Goal: Book appointment/travel/reservation

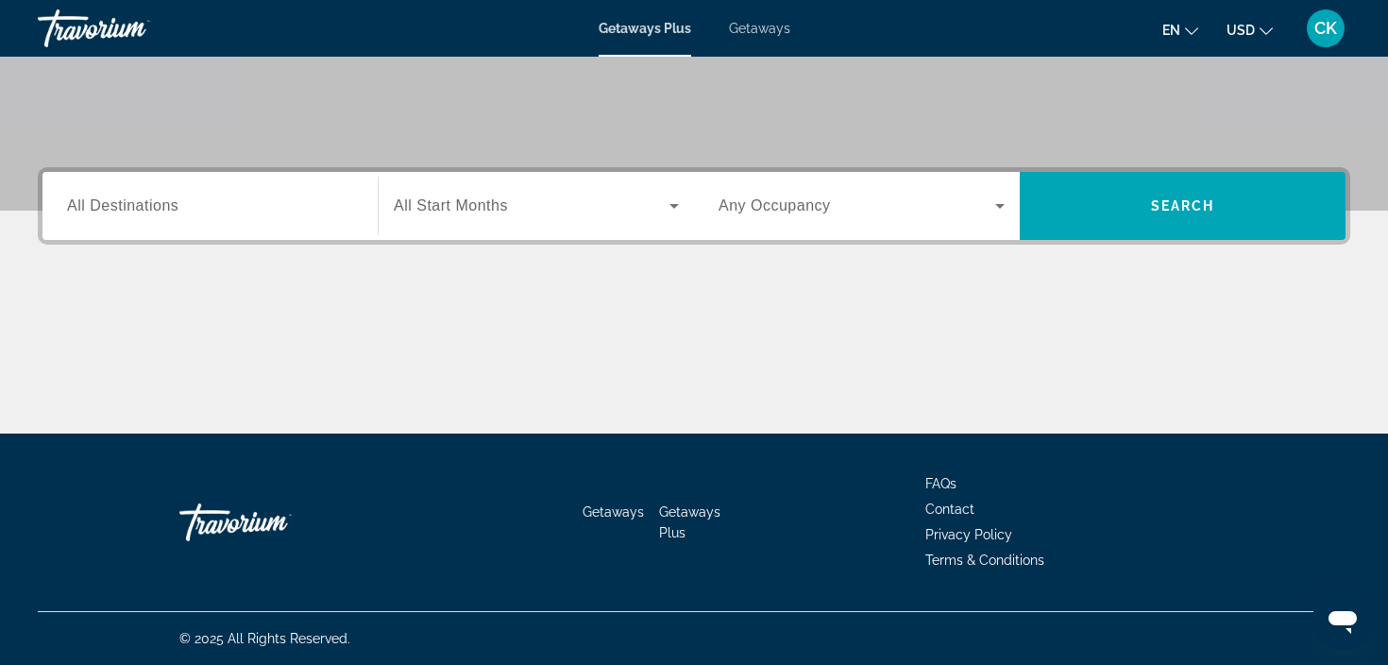
scroll to position [356, 0]
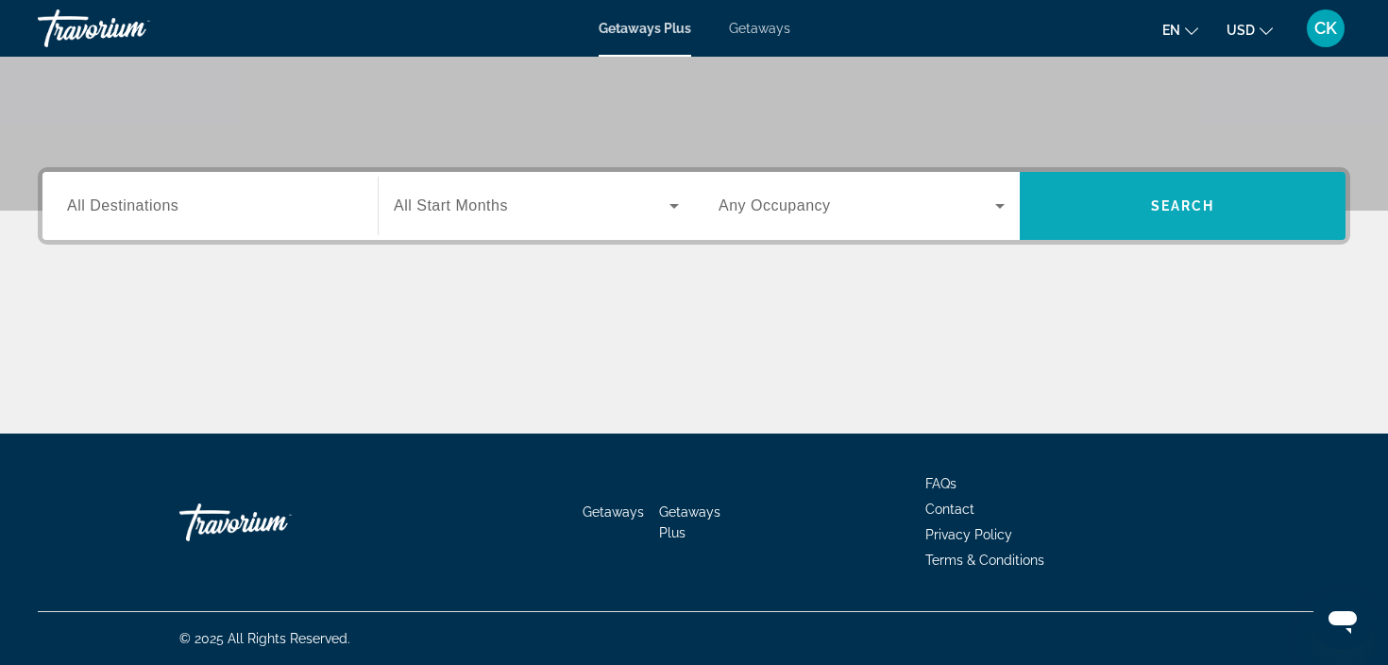
click at [1136, 219] on span "Search widget" at bounding box center [1183, 205] width 326 height 45
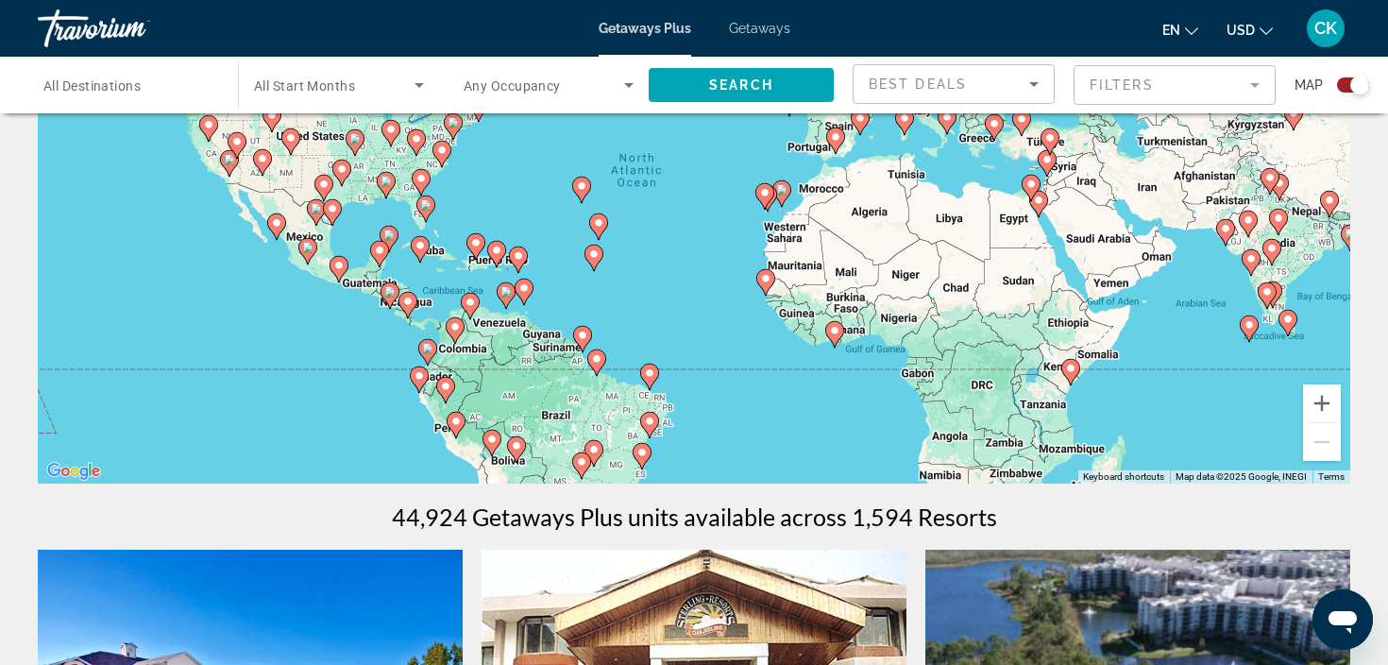
scroll to position [225, 0]
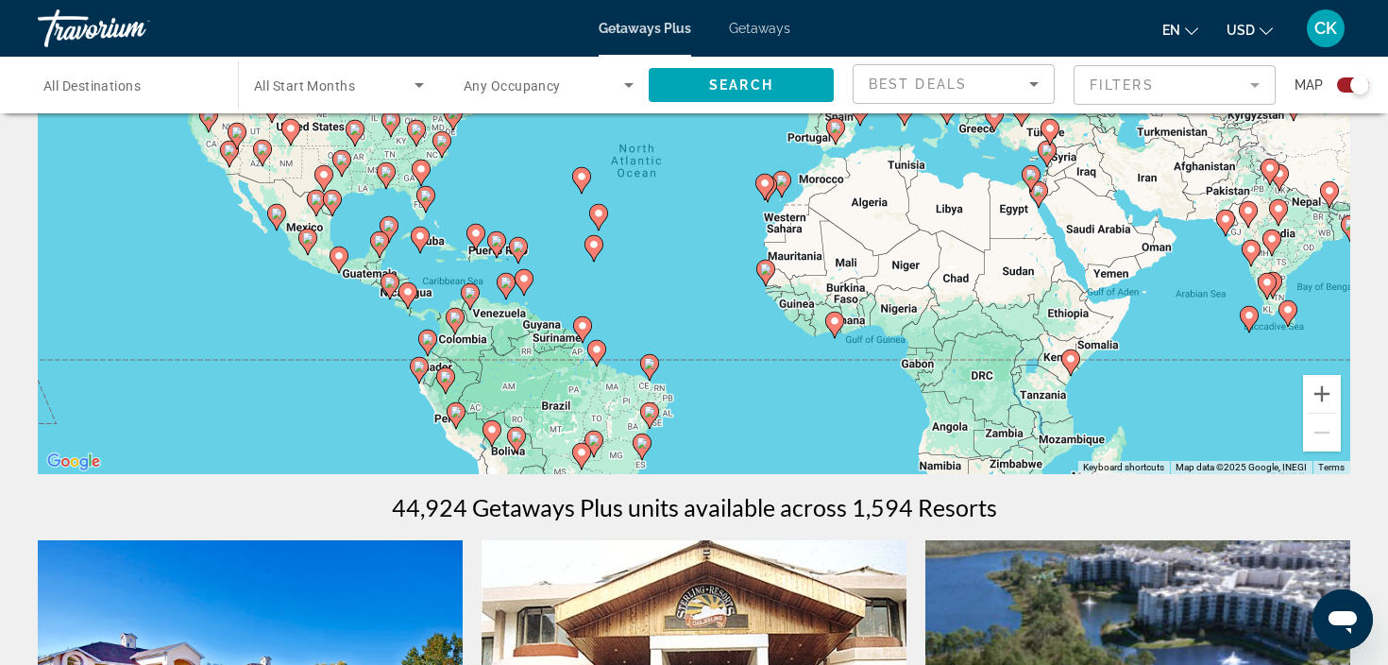
click at [733, 299] on div "To activate drag with keyboard, press Alt + Enter. Once in keyboard drag state,…" at bounding box center [694, 190] width 1313 height 567
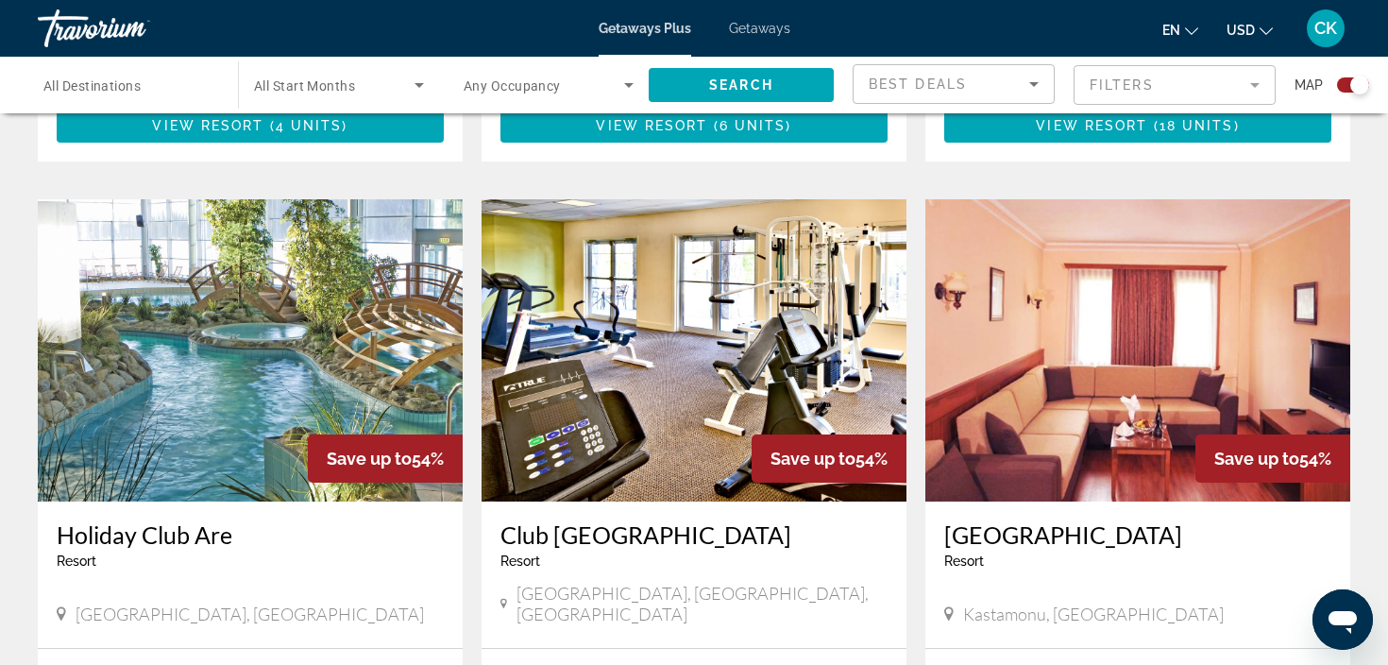
scroll to position [1296, 0]
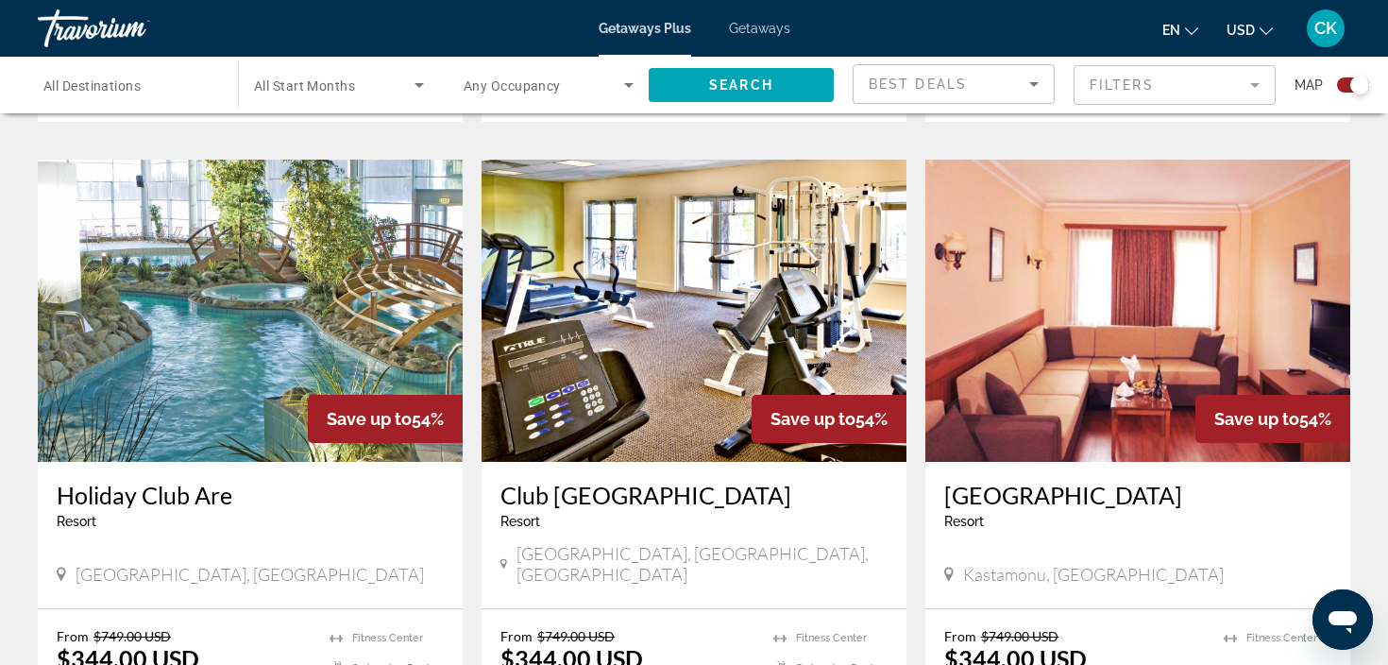
click at [381, 303] on img "Main content" at bounding box center [250, 311] width 425 height 302
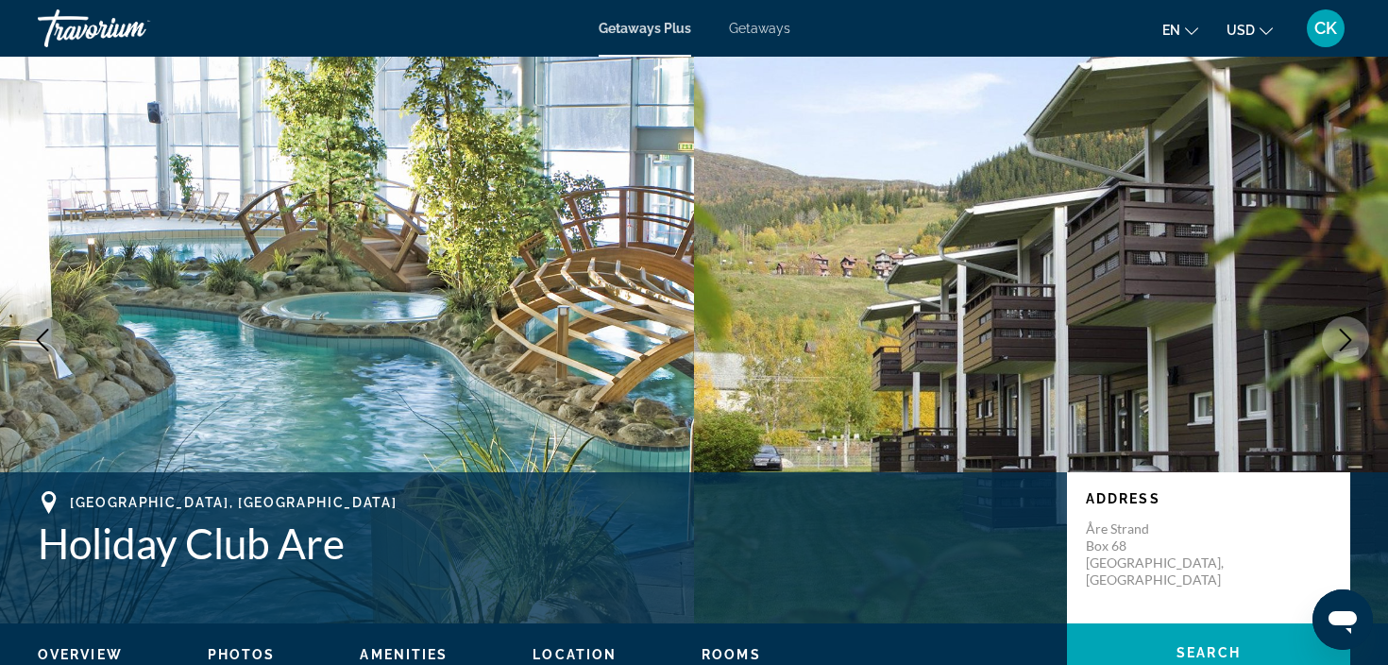
click at [637, 334] on img "Main content" at bounding box center [347, 340] width 694 height 567
click at [1349, 343] on icon "Next image" at bounding box center [1345, 340] width 23 height 23
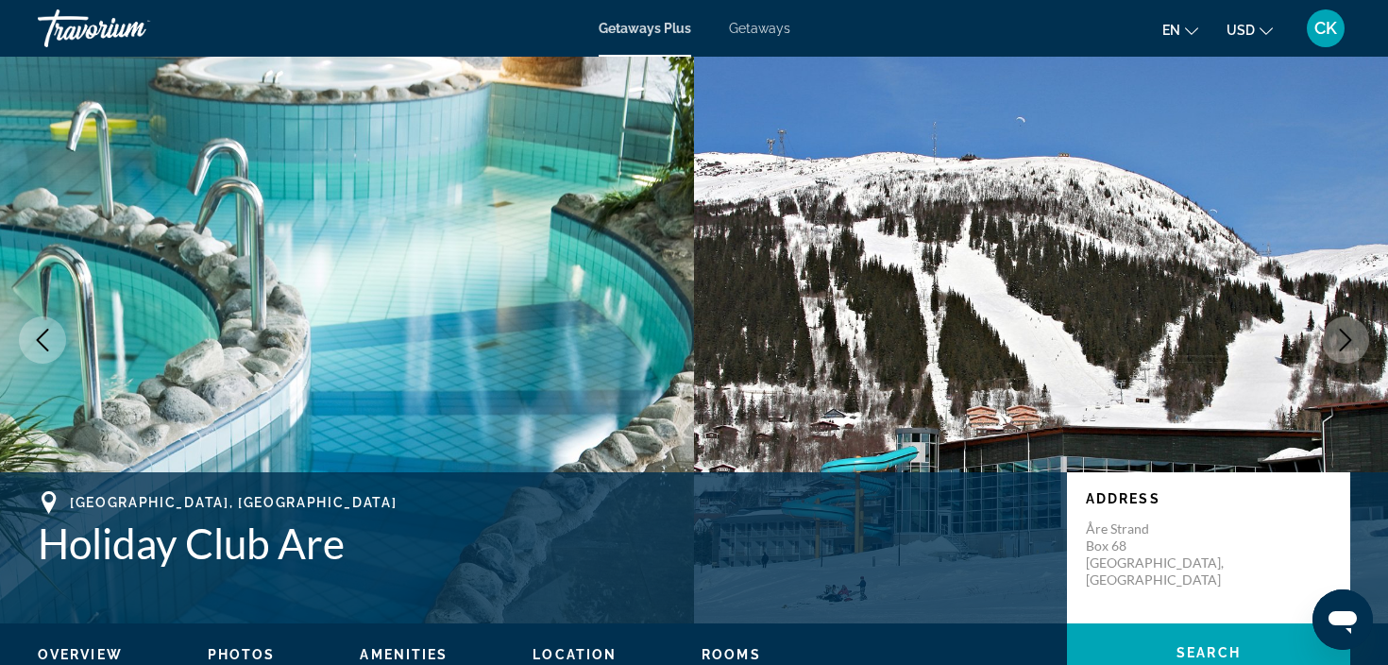
click at [1349, 346] on icon "Next image" at bounding box center [1345, 340] width 23 height 23
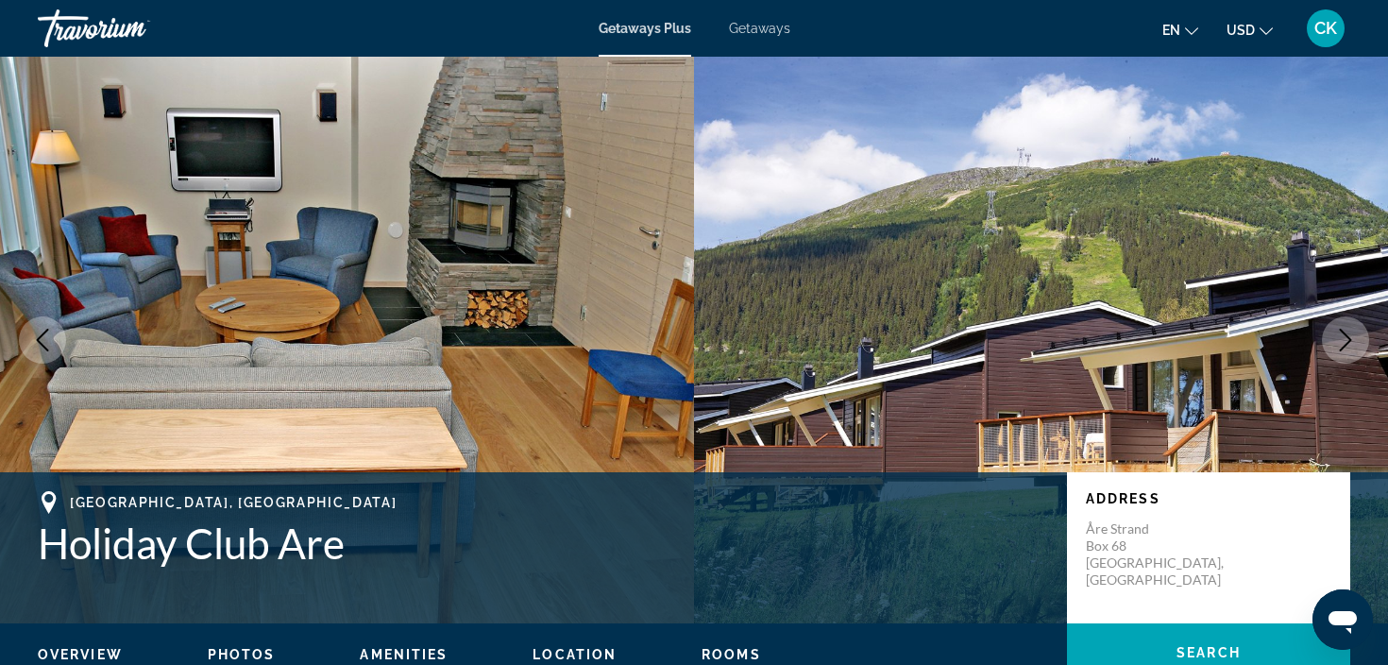
click at [1338, 345] on icon "Next image" at bounding box center [1345, 340] width 23 height 23
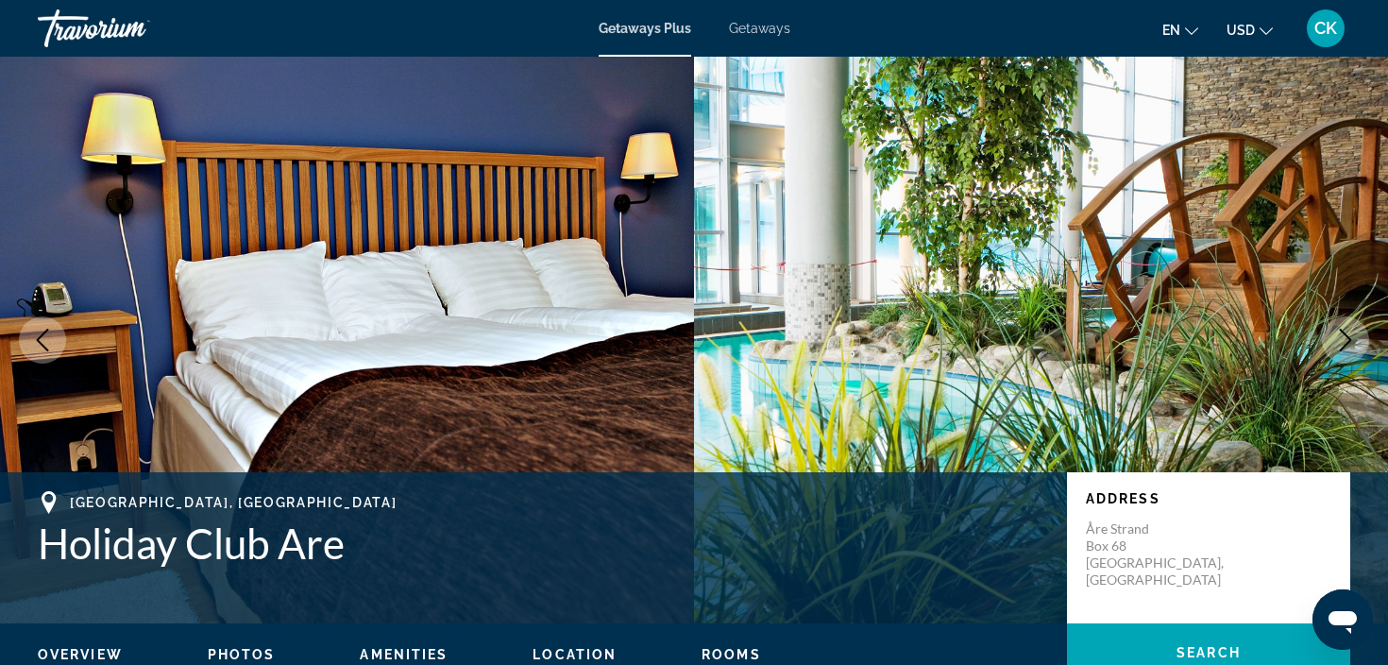
click at [1338, 345] on icon "Next image" at bounding box center [1345, 340] width 23 height 23
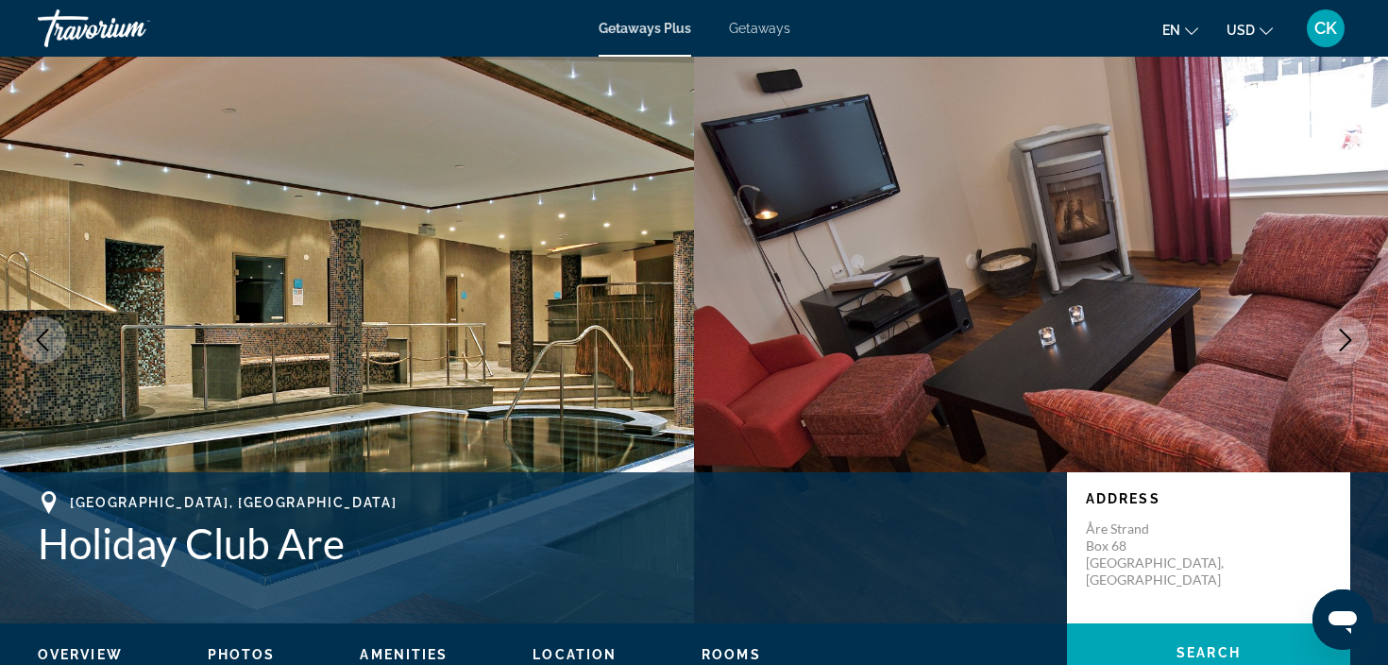
click at [1338, 345] on icon "Next image" at bounding box center [1345, 340] width 23 height 23
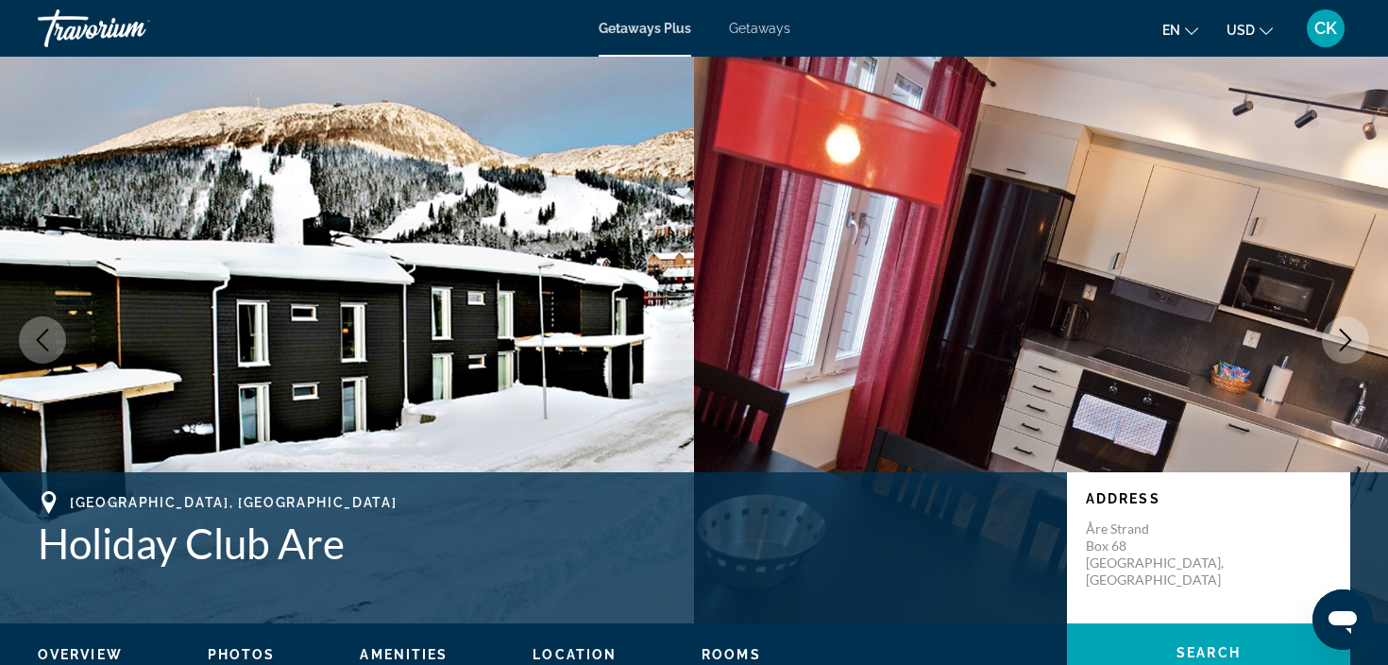
click at [1334, 344] on icon "Next image" at bounding box center [1345, 340] width 23 height 23
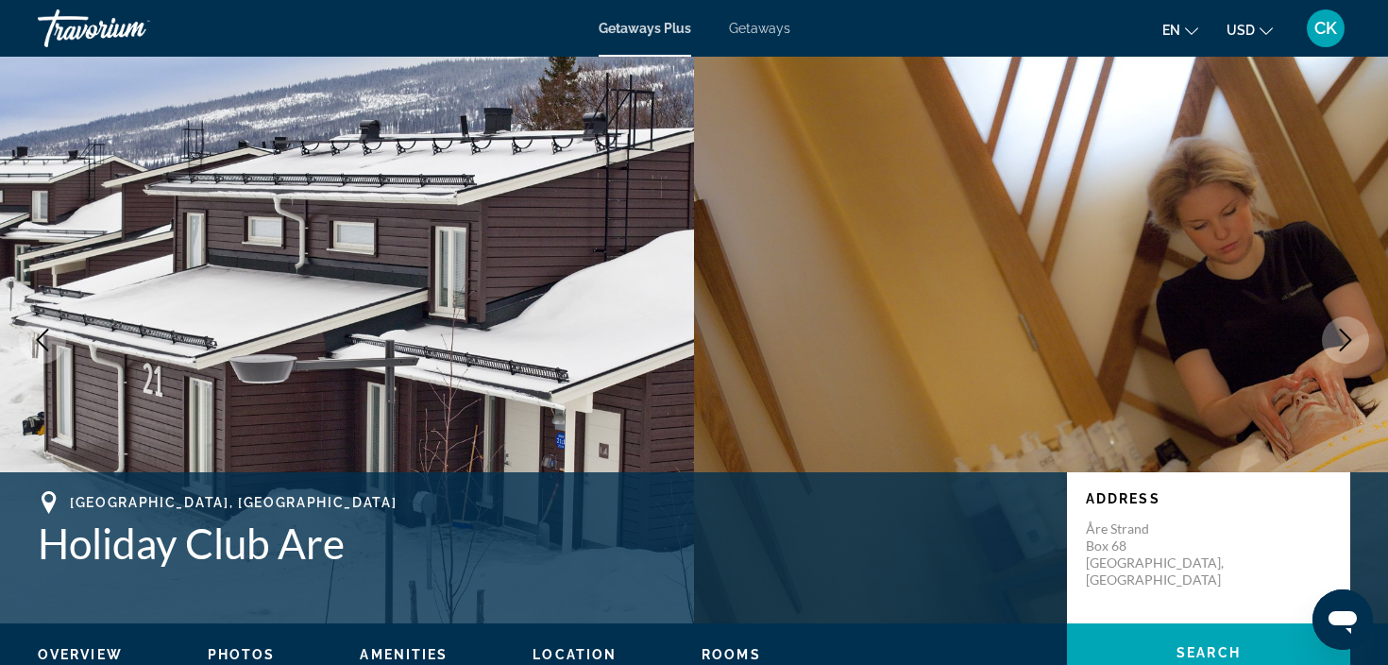
click at [1335, 344] on icon "Next image" at bounding box center [1345, 340] width 23 height 23
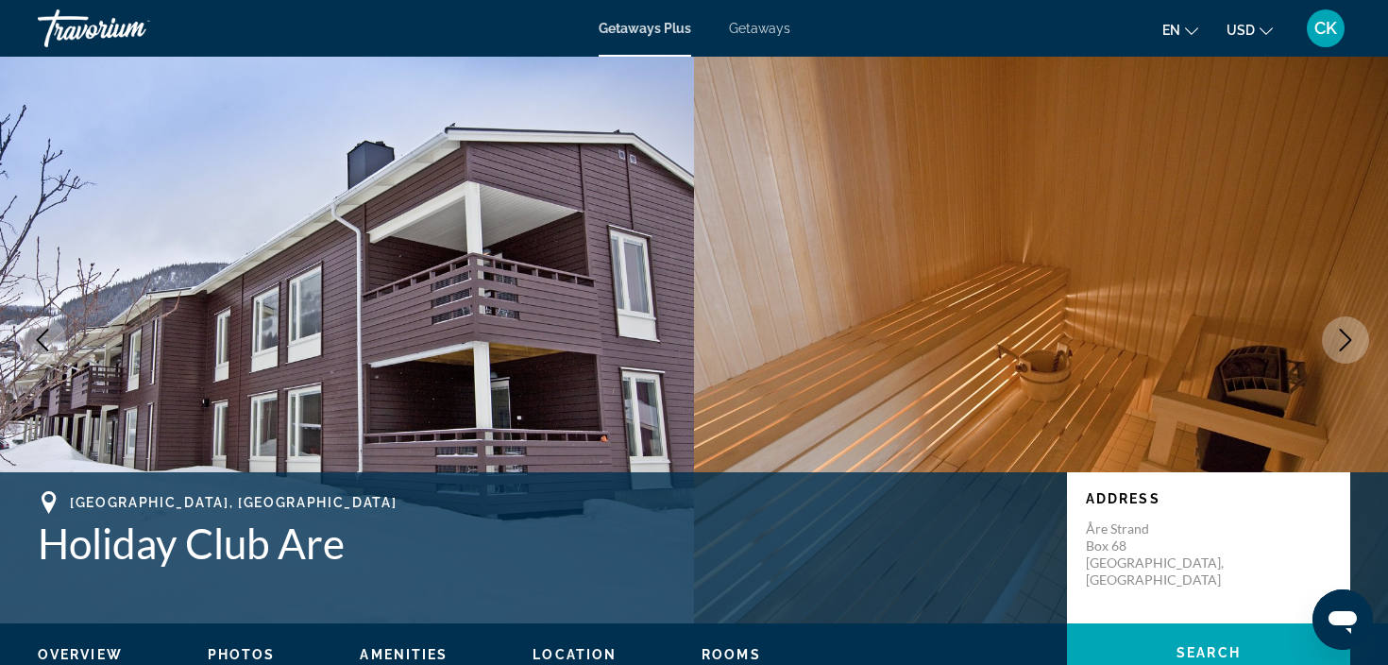
click at [1335, 344] on icon "Next image" at bounding box center [1345, 340] width 23 height 23
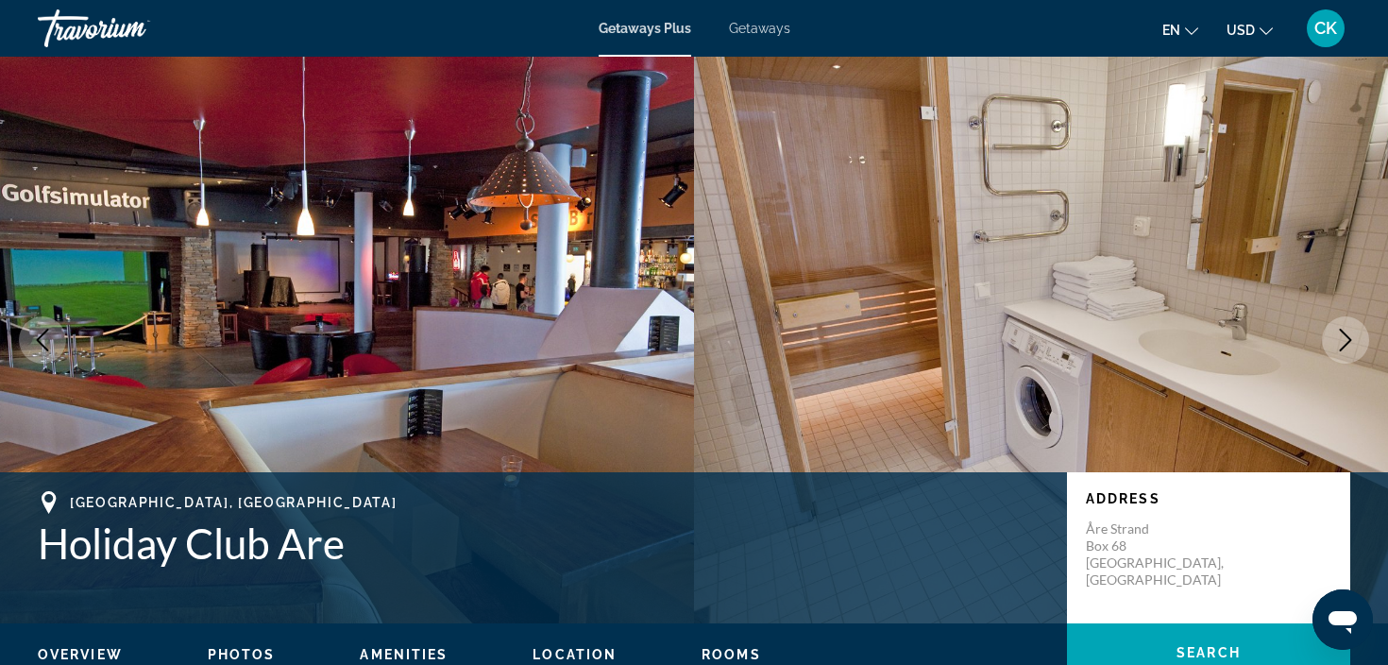
click at [1335, 344] on icon "Next image" at bounding box center [1345, 340] width 23 height 23
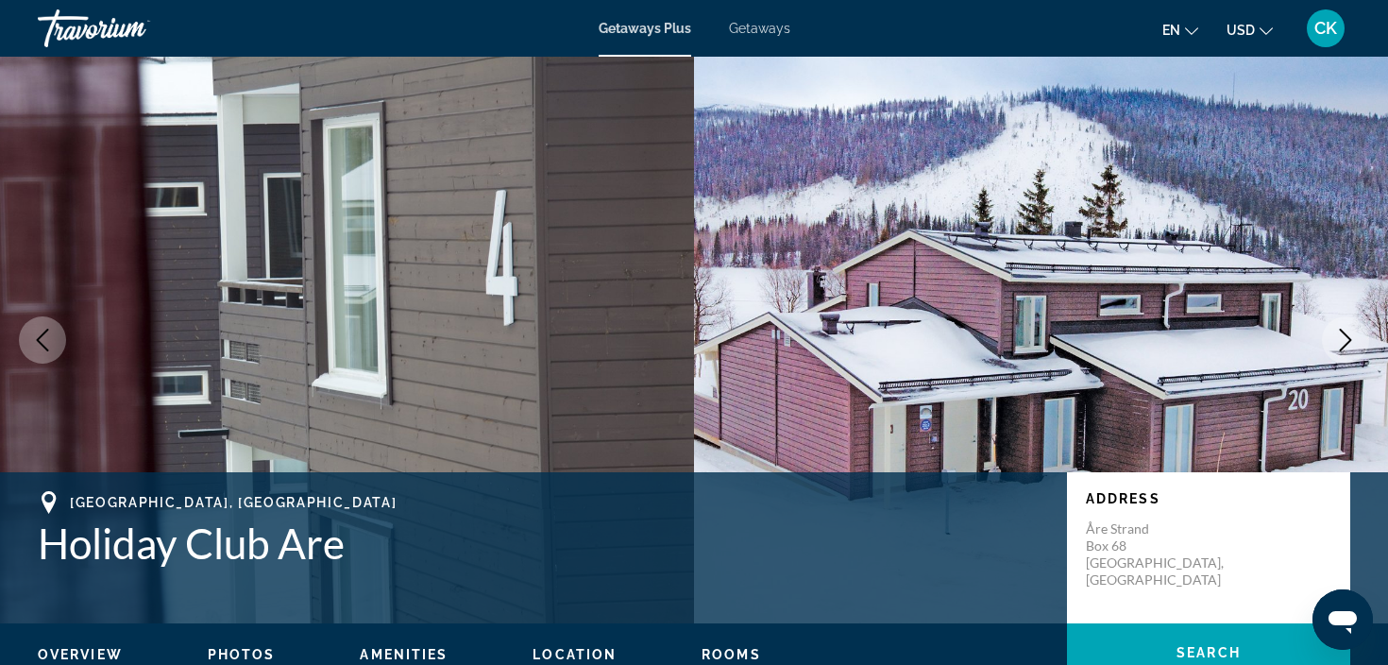
click at [1335, 346] on icon "Next image" at bounding box center [1345, 340] width 23 height 23
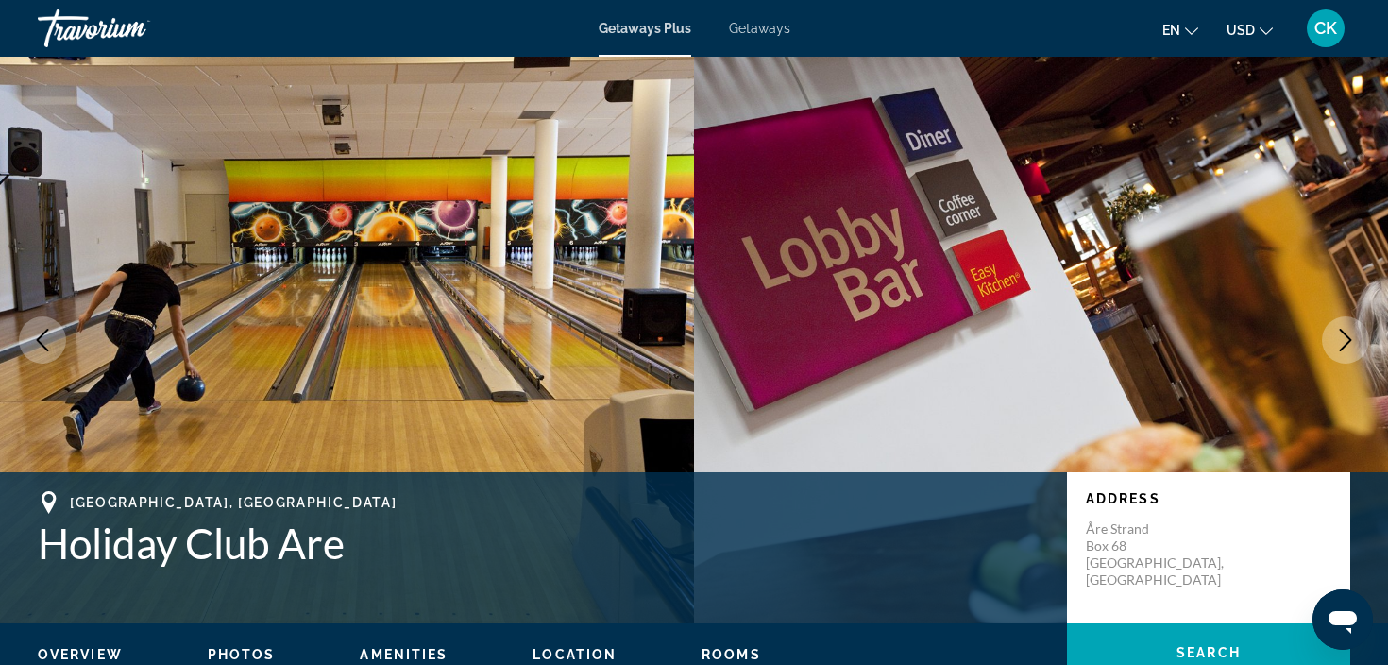
click at [1341, 343] on icon "Next image" at bounding box center [1345, 340] width 23 height 23
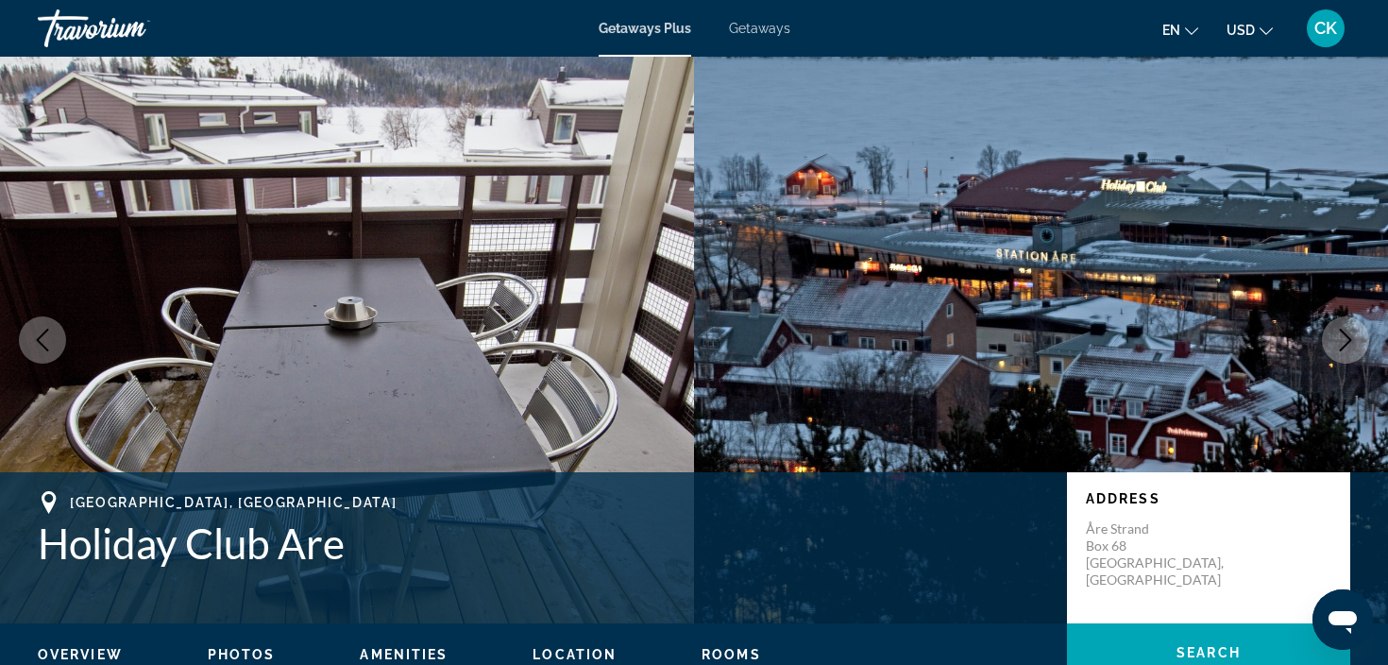
click at [1343, 347] on icon "Next image" at bounding box center [1346, 340] width 12 height 23
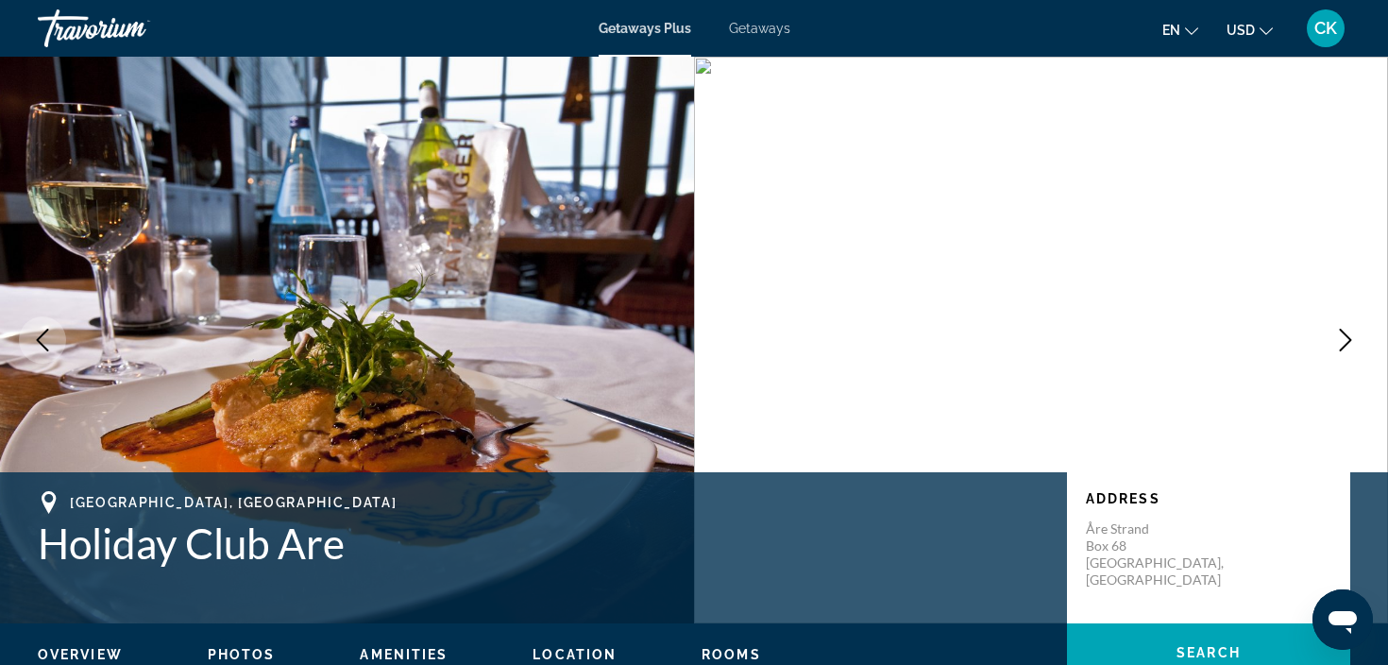
click at [1343, 347] on icon "Next image" at bounding box center [1346, 340] width 12 height 23
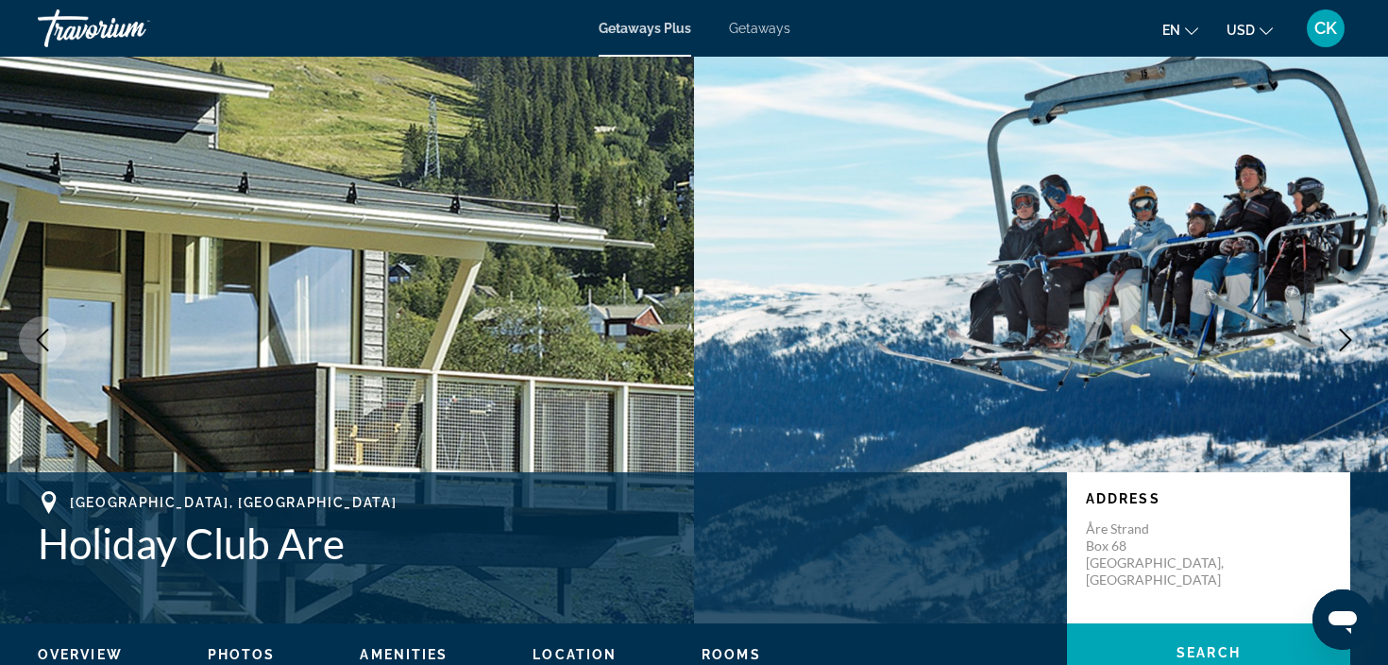
click at [1343, 347] on icon "Next image" at bounding box center [1346, 340] width 12 height 23
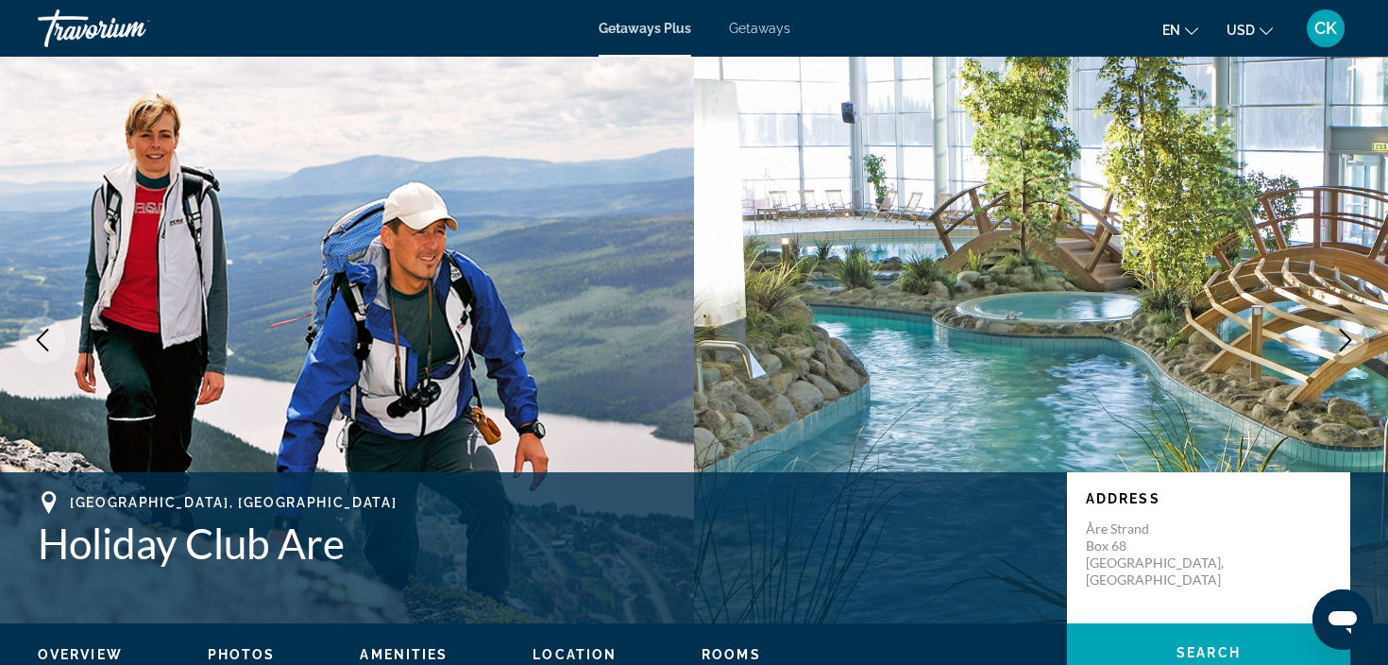
click at [1344, 348] on icon "Next image" at bounding box center [1345, 340] width 23 height 23
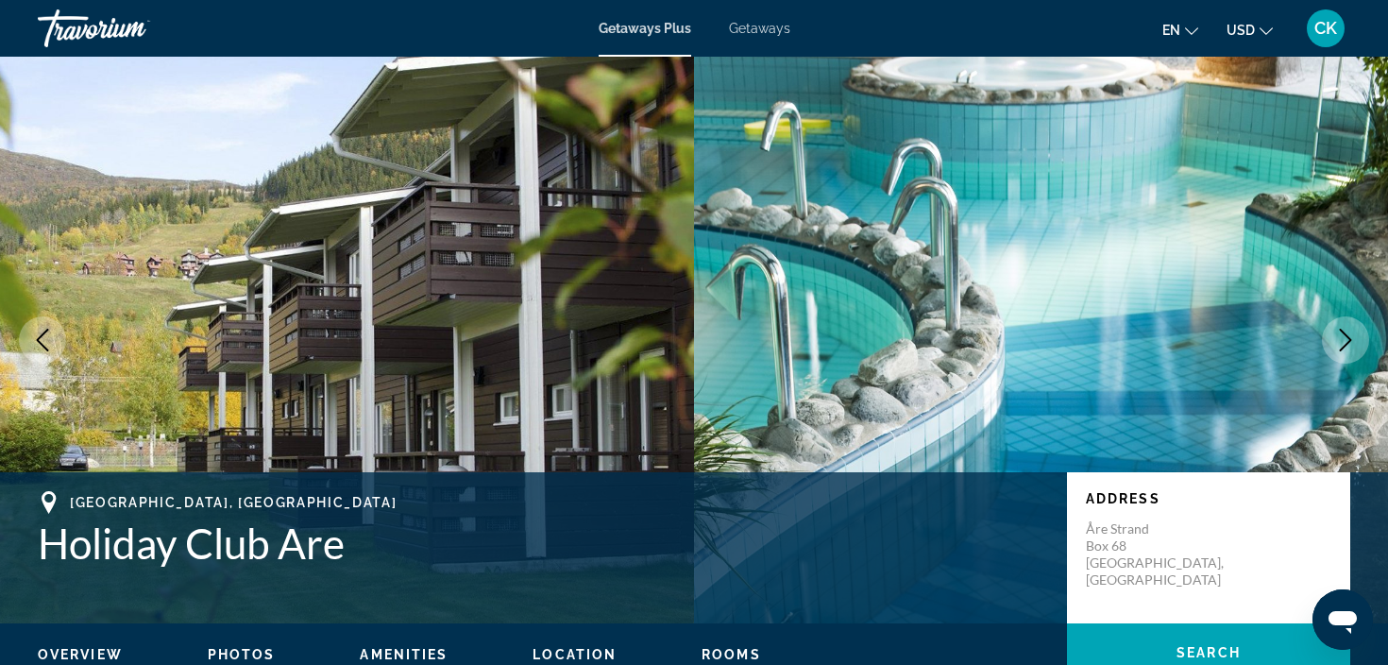
click at [739, 388] on img "Main content" at bounding box center [1041, 340] width 694 height 567
click at [1350, 355] on button "Next image" at bounding box center [1345, 339] width 47 height 47
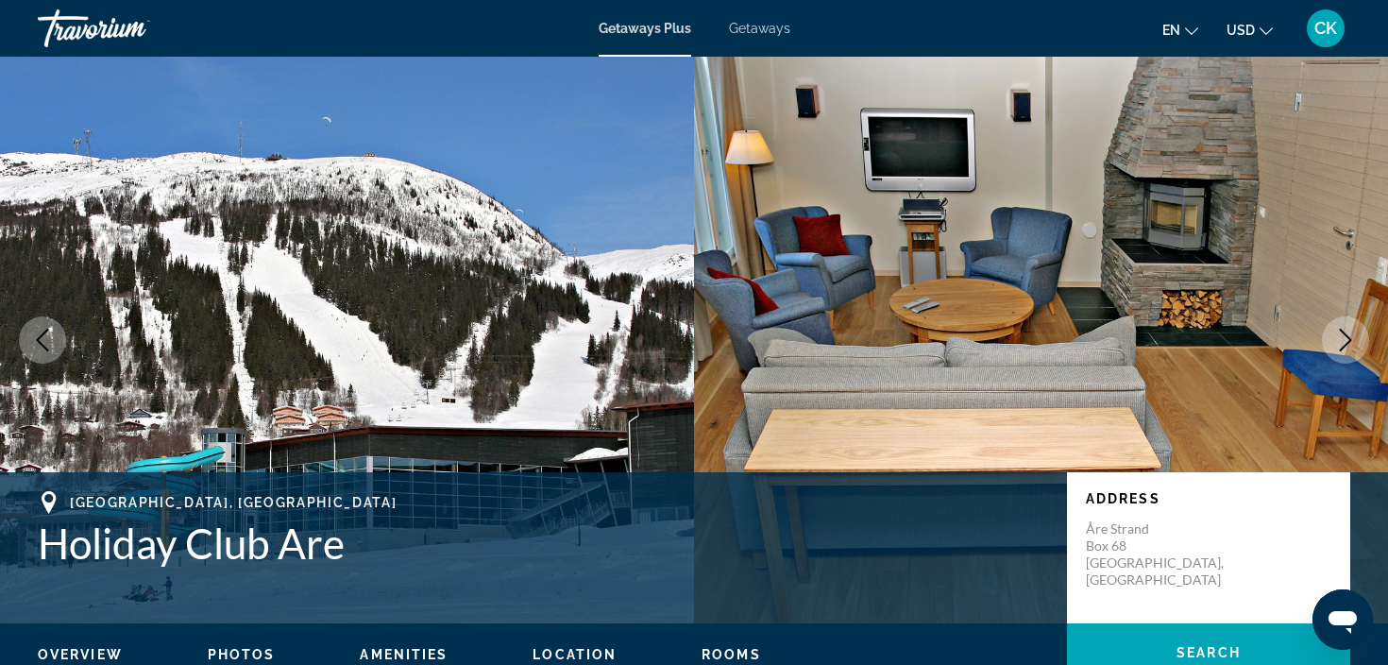
click at [1349, 359] on button "Next image" at bounding box center [1345, 339] width 47 height 47
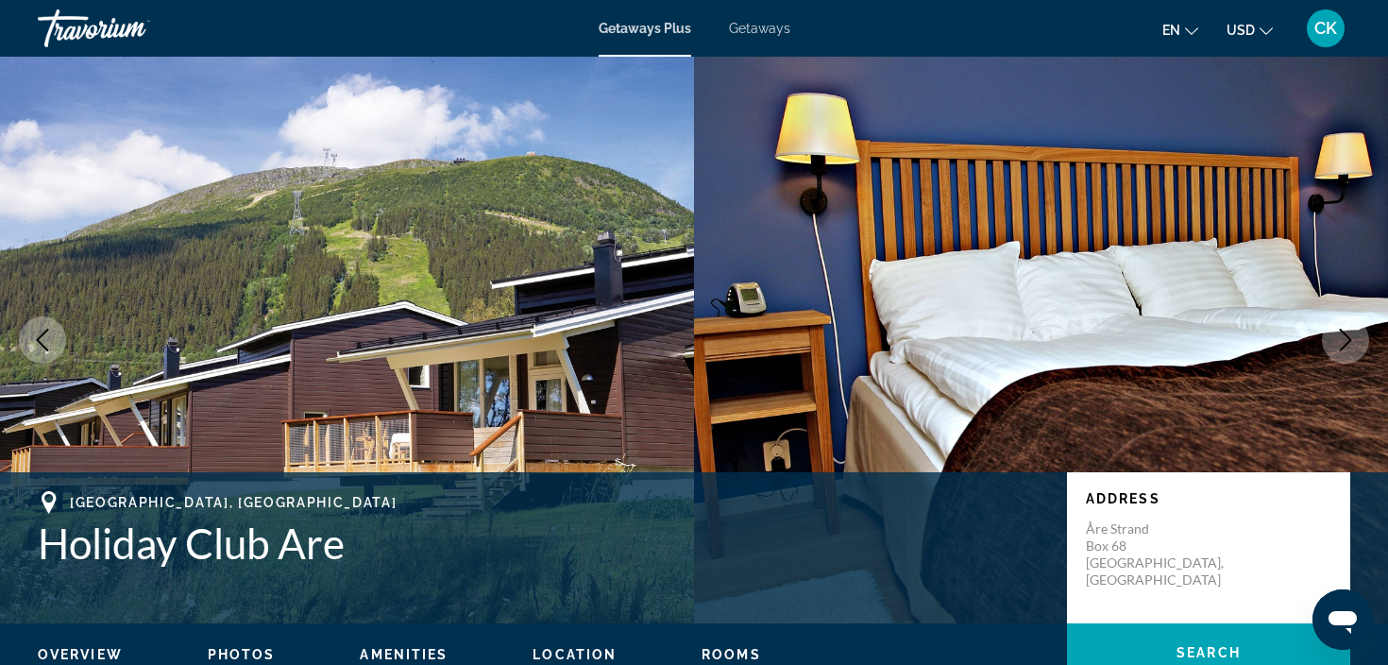
click at [1349, 359] on button "Next image" at bounding box center [1345, 339] width 47 height 47
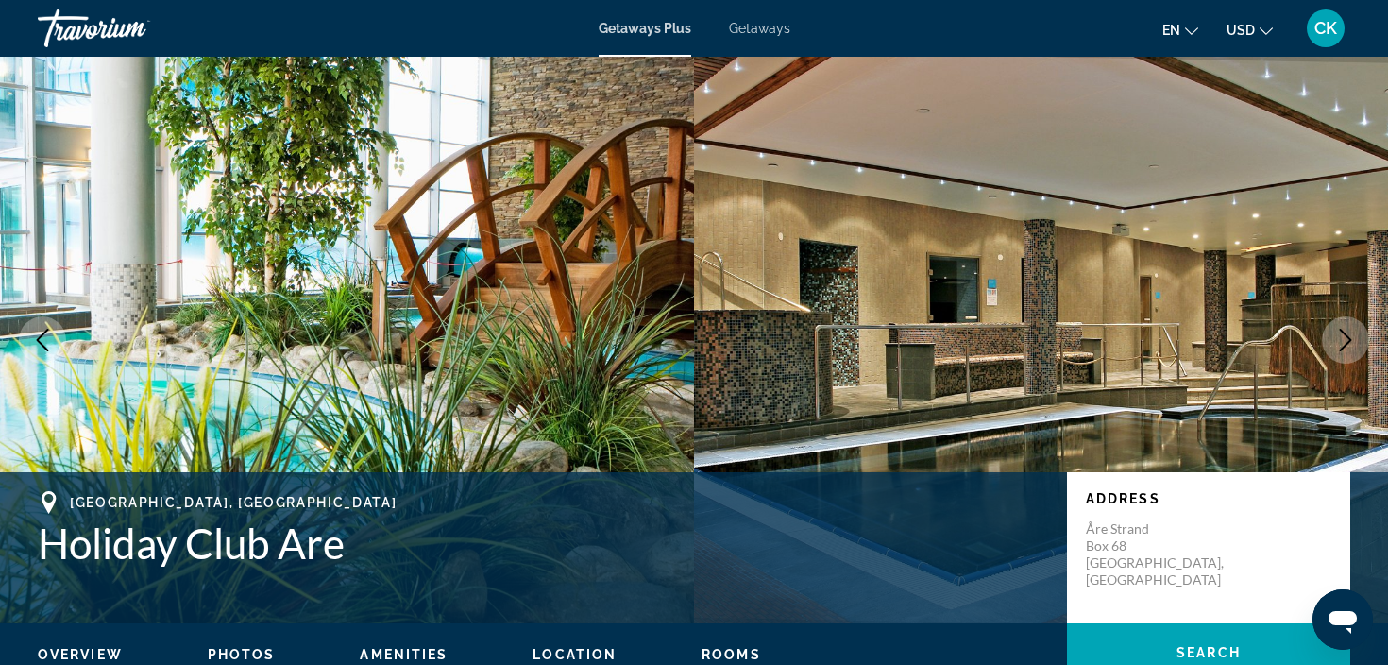
click at [1348, 356] on button "Next image" at bounding box center [1345, 339] width 47 height 47
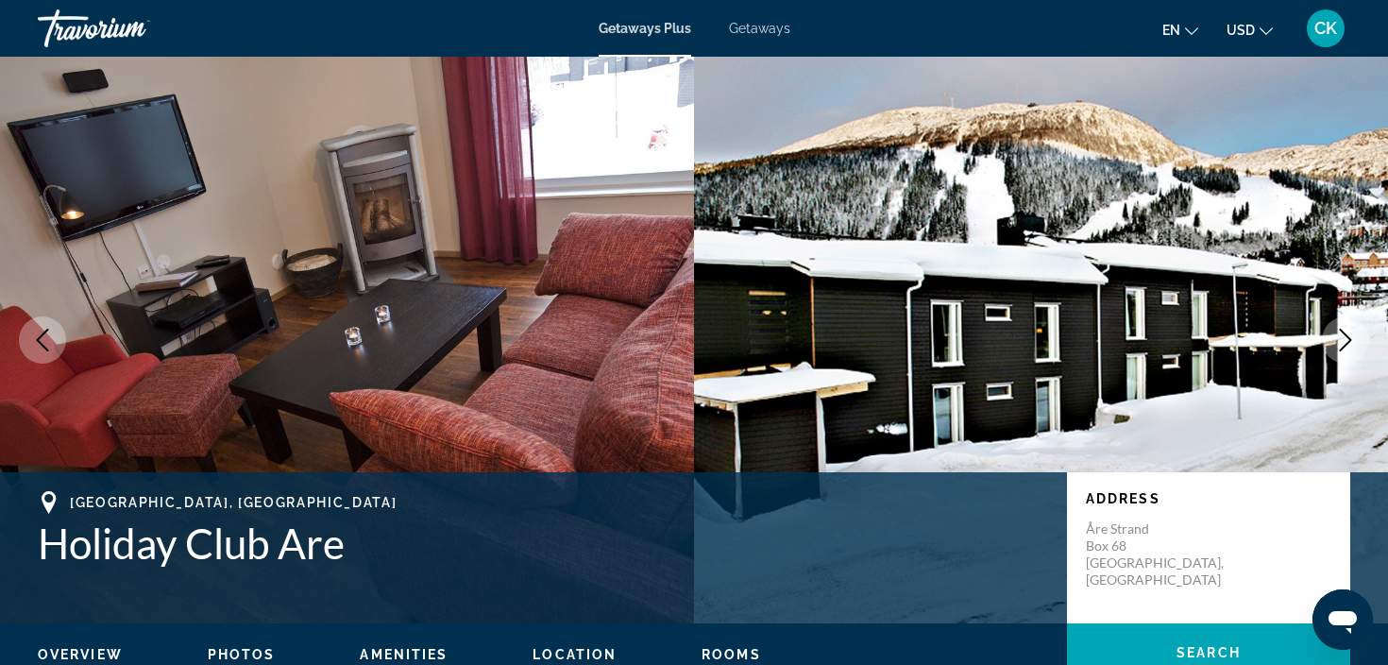
click at [800, 377] on img "Main content" at bounding box center [1041, 340] width 694 height 567
click at [1337, 336] on icon "Next image" at bounding box center [1345, 340] width 23 height 23
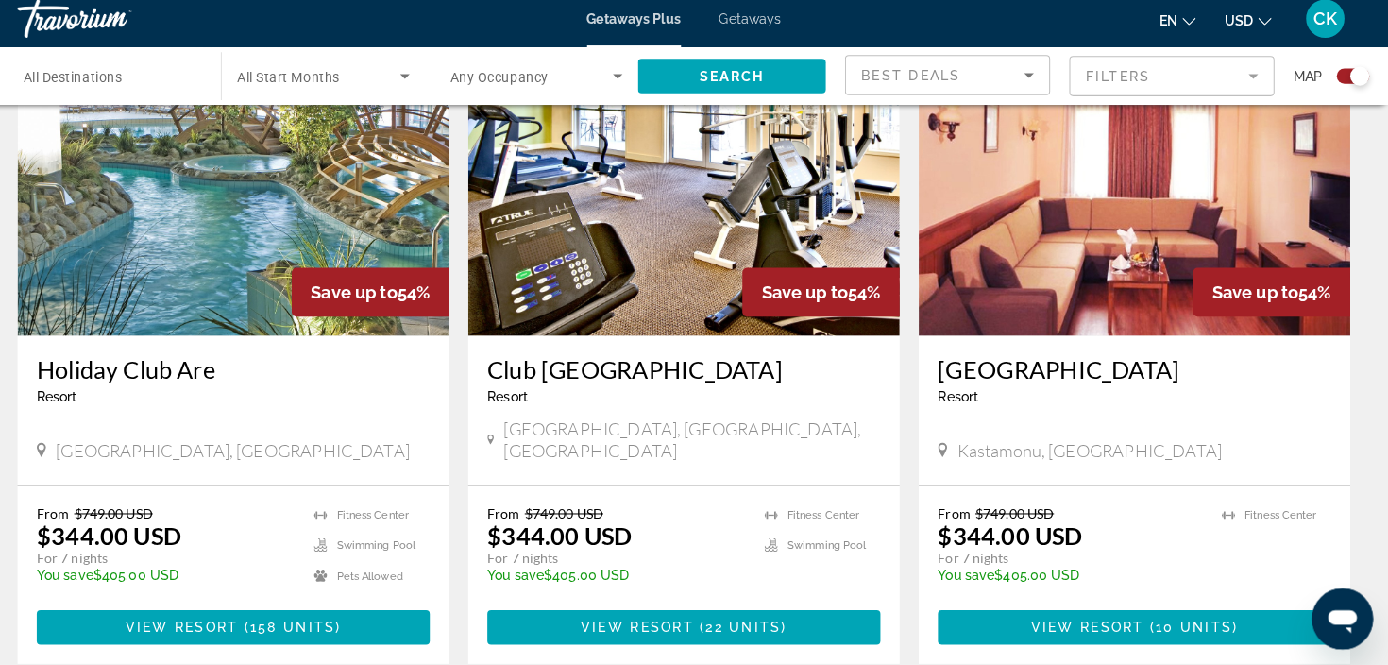
scroll to position [1425, 0]
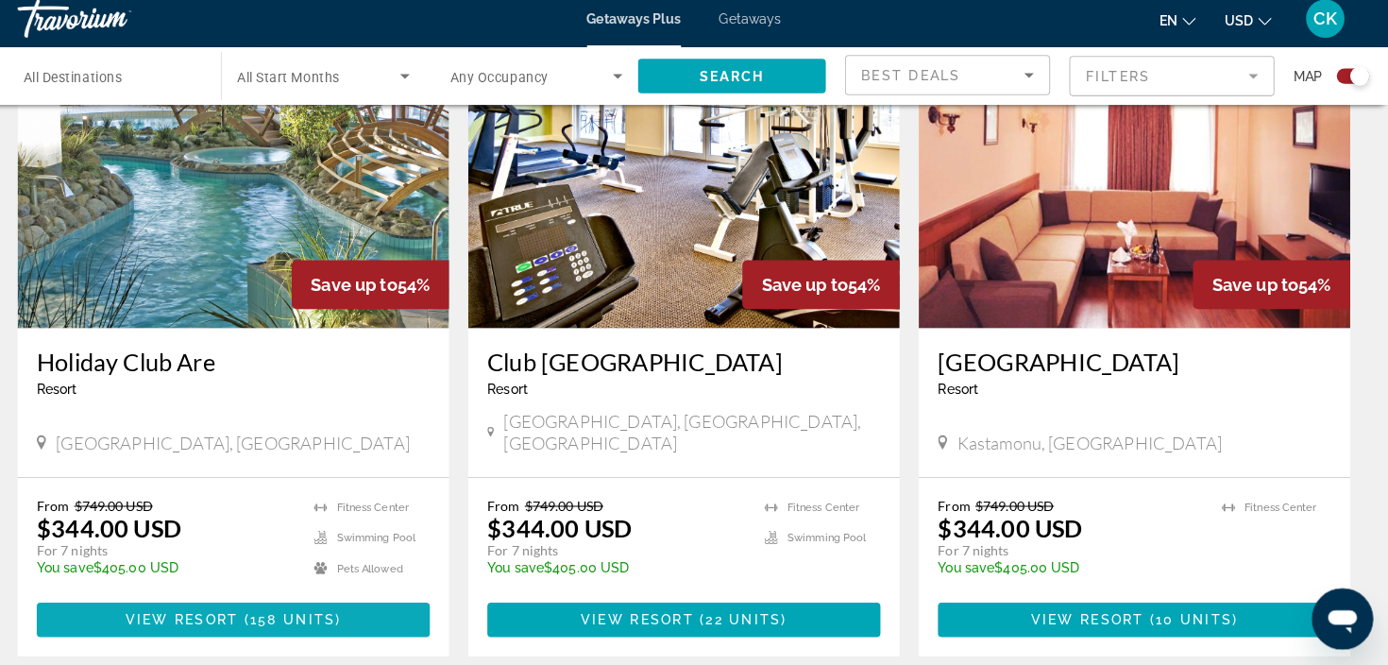
click at [292, 613] on span "158 units" at bounding box center [309, 620] width 84 height 15
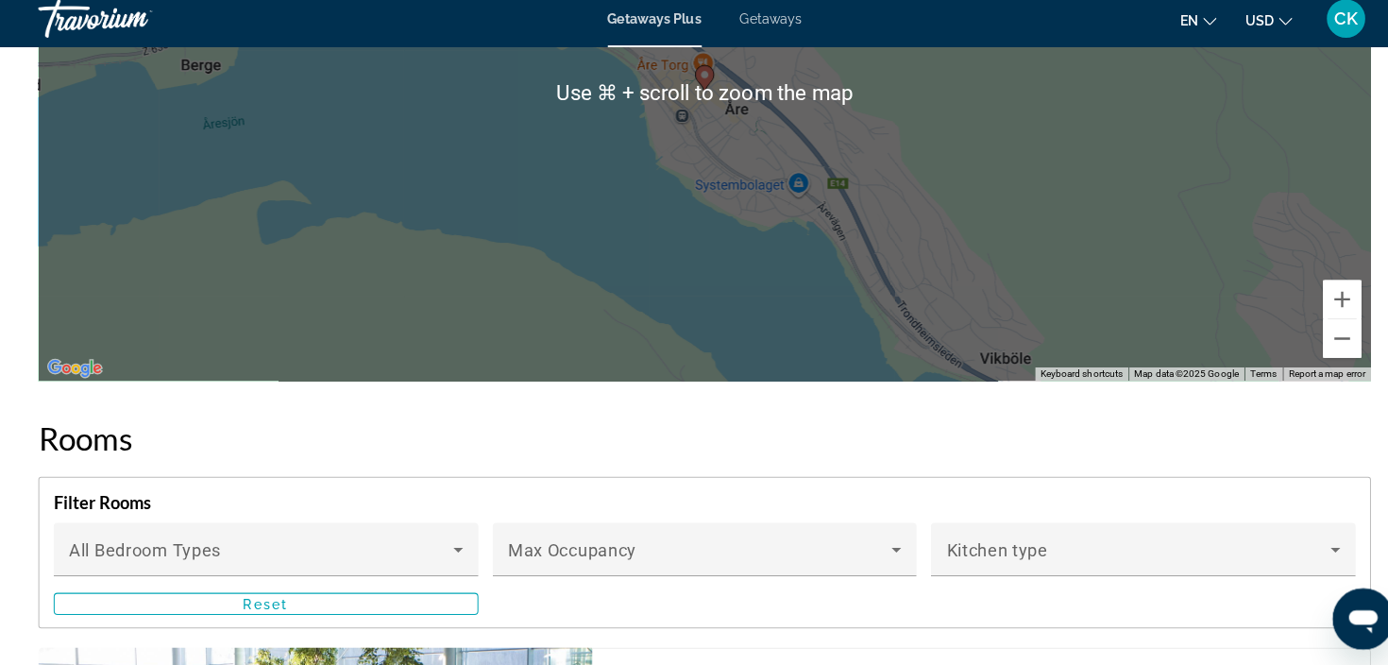
scroll to position [2906, 0]
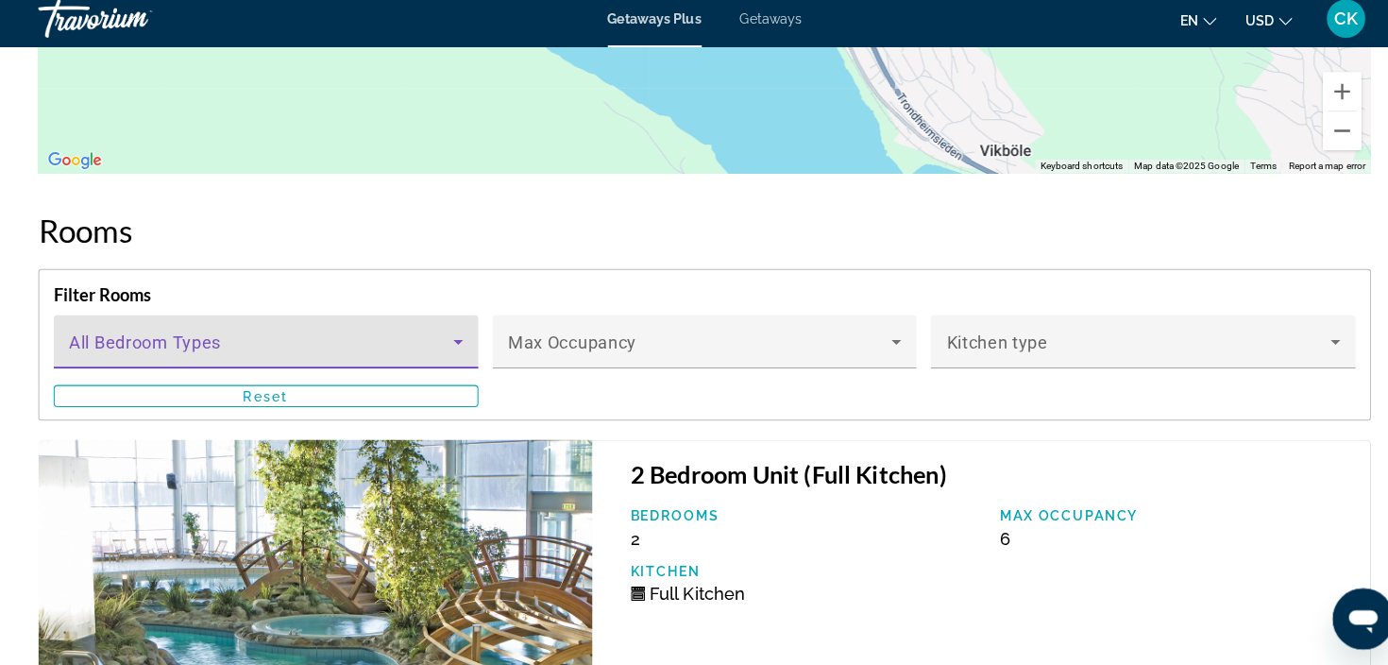
click at [450, 335] on icon "Main content" at bounding box center [451, 346] width 23 height 23
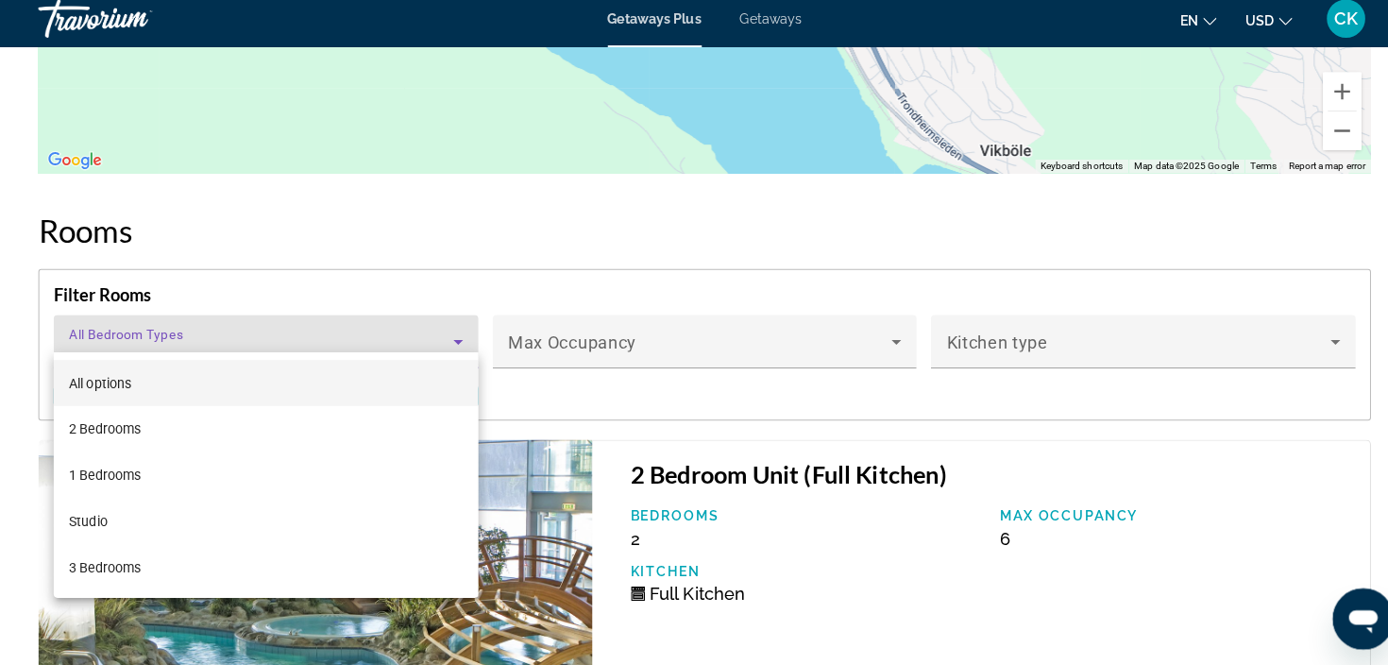
click at [450, 334] on div at bounding box center [694, 332] width 1388 height 665
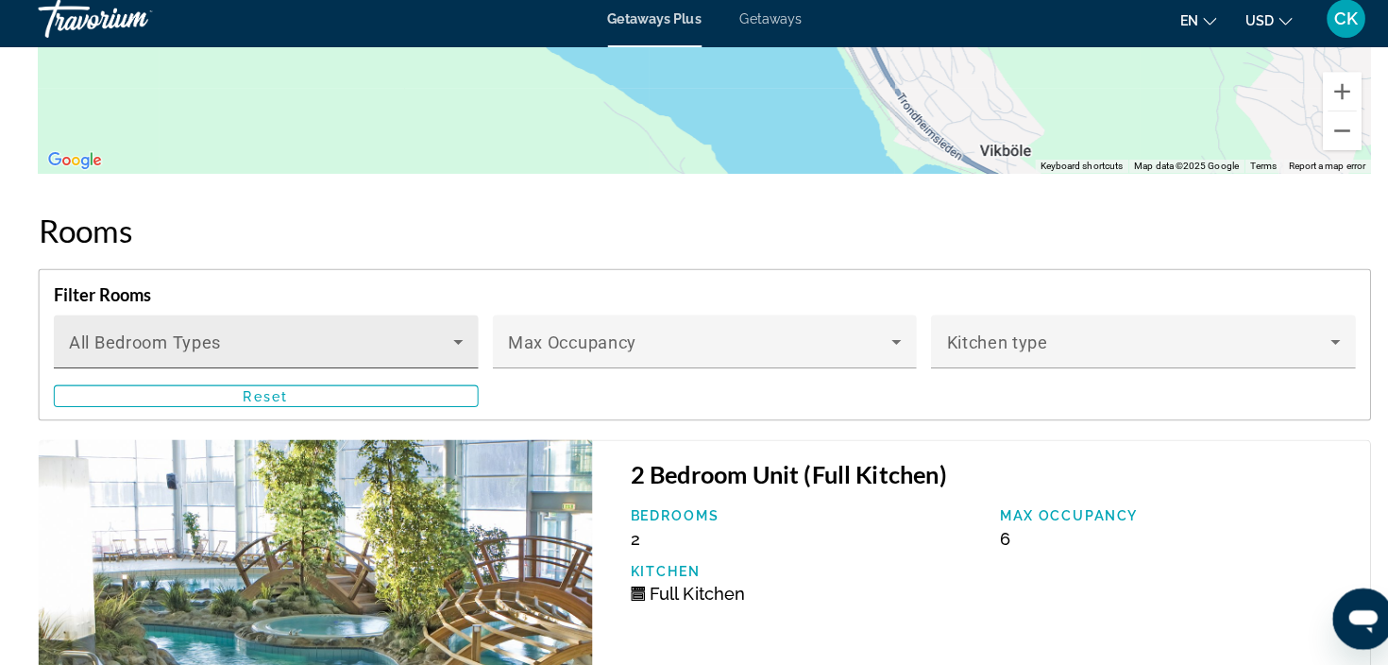
click at [454, 335] on icon "Main content" at bounding box center [451, 346] width 23 height 23
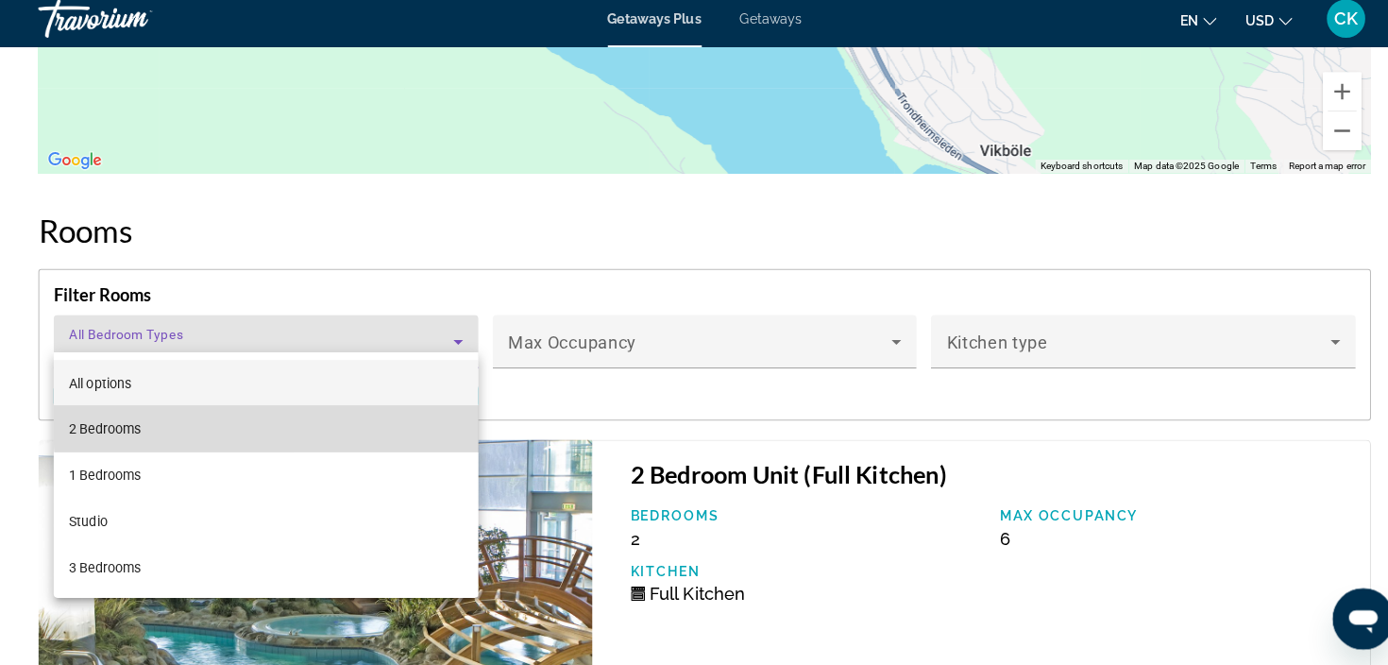
click at [430, 414] on mat-option "2 Bedrooms" at bounding box center [262, 432] width 418 height 45
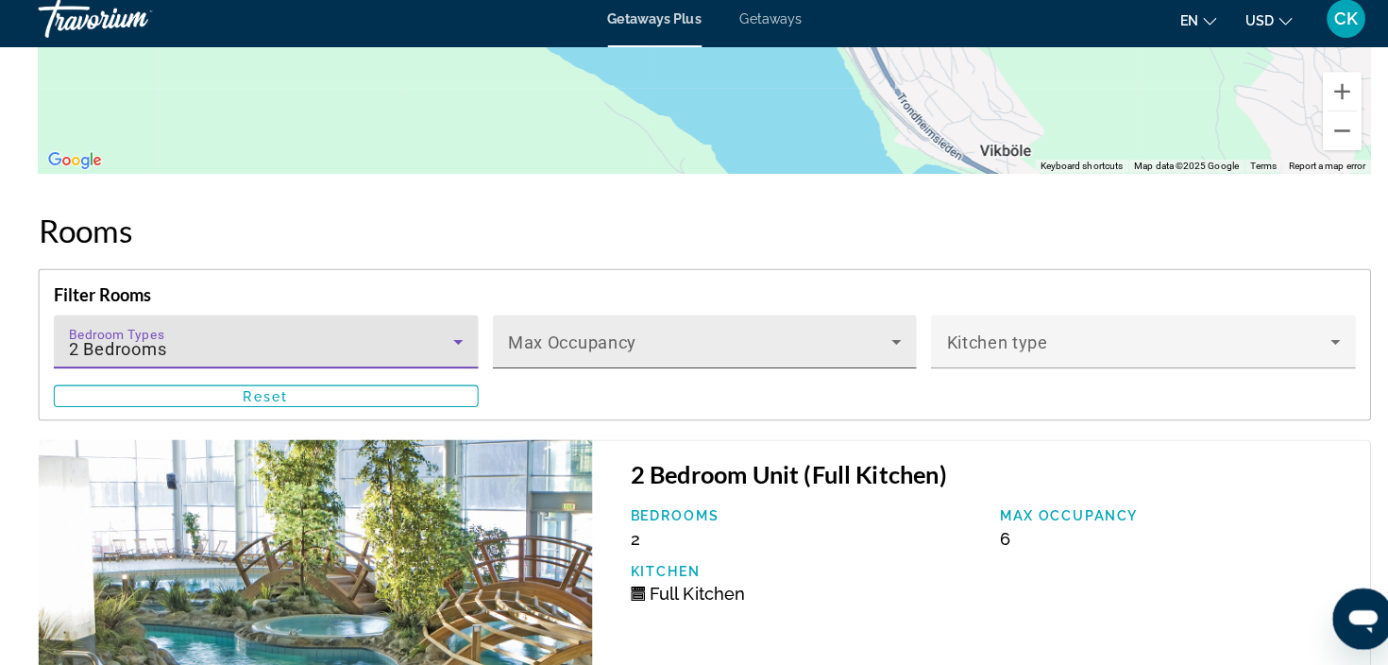
click at [888, 335] on icon "Main content" at bounding box center [883, 346] width 23 height 23
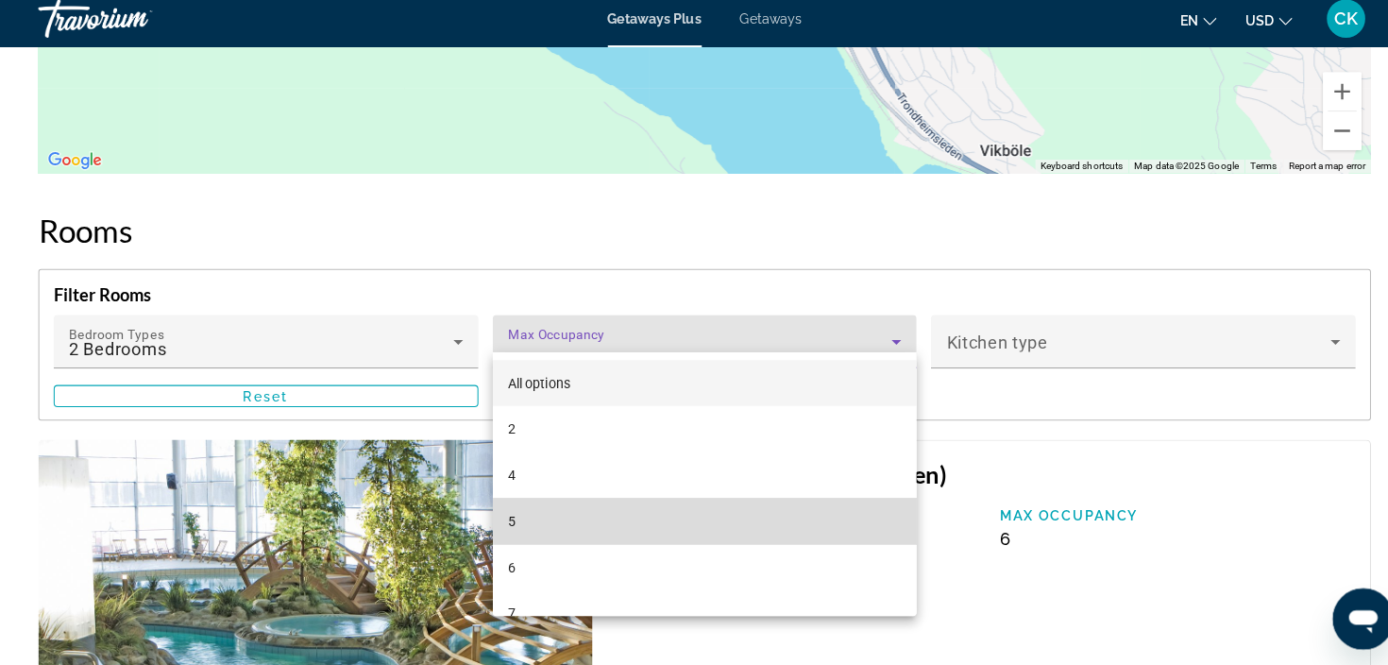
click at [720, 521] on mat-option "5" at bounding box center [694, 522] width 418 height 45
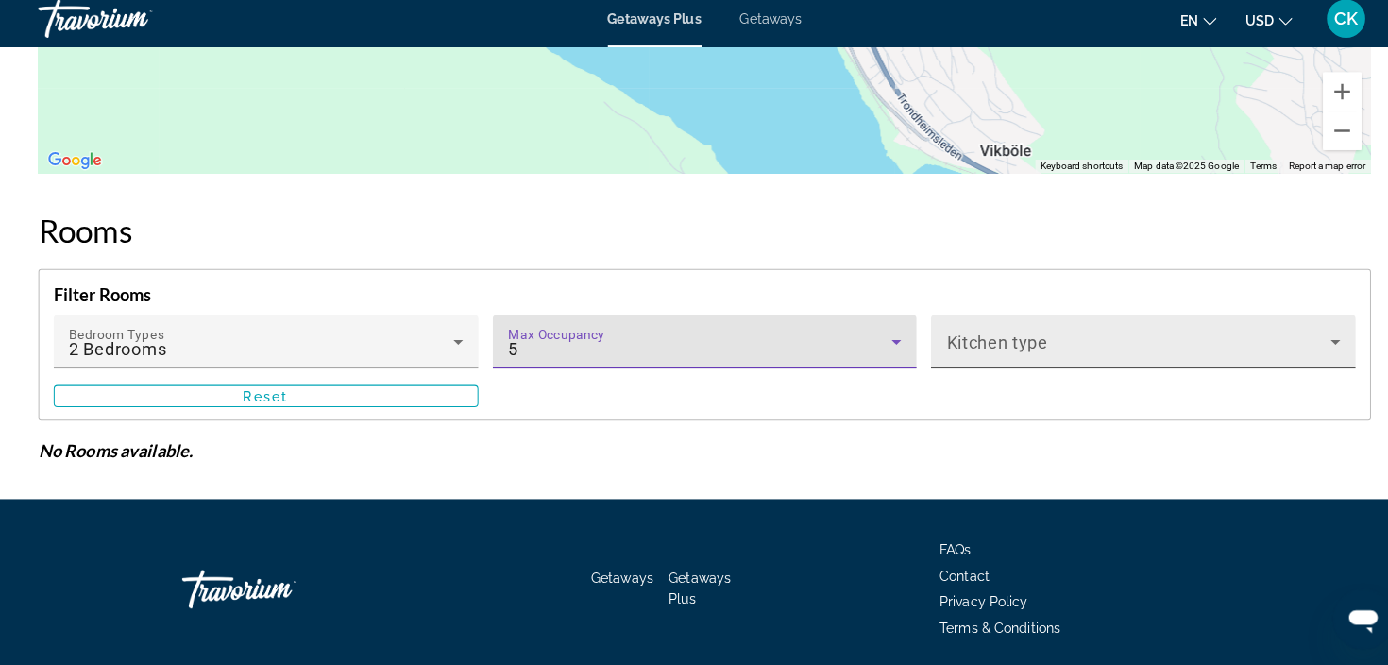
click at [1051, 343] on span "Main content" at bounding box center [1121, 354] width 379 height 23
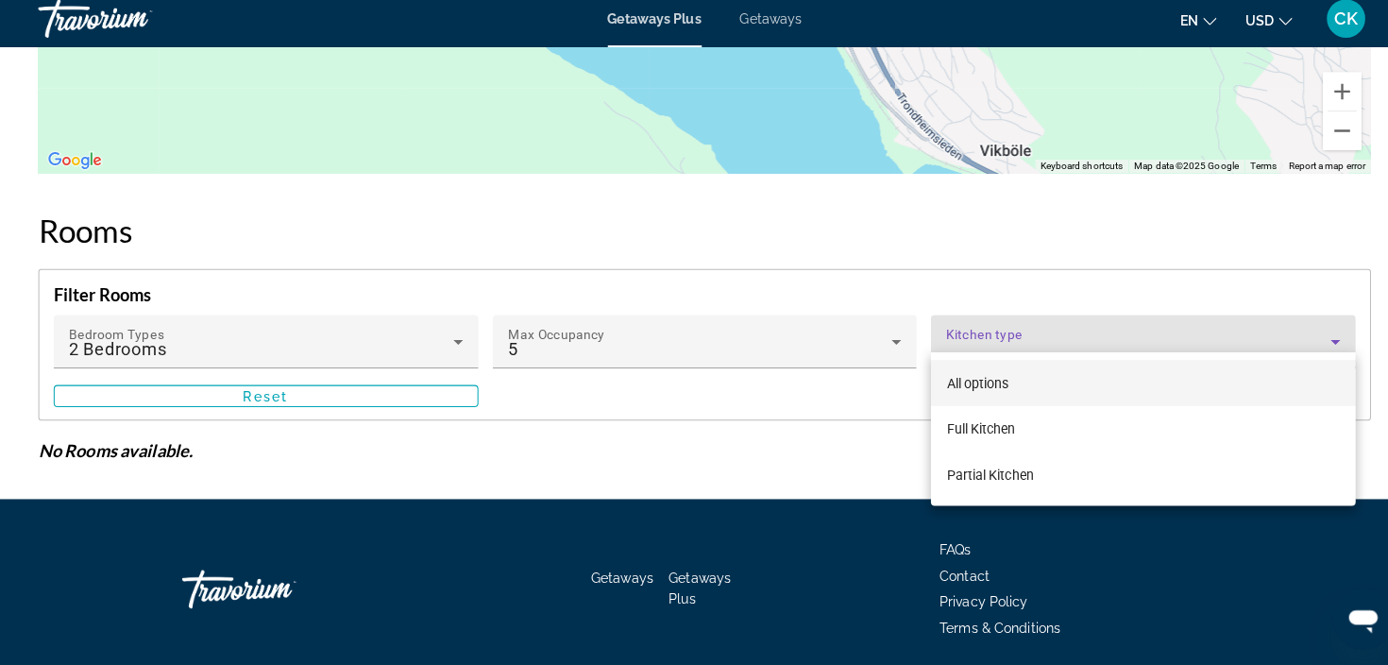
click at [1051, 332] on div at bounding box center [694, 332] width 1388 height 665
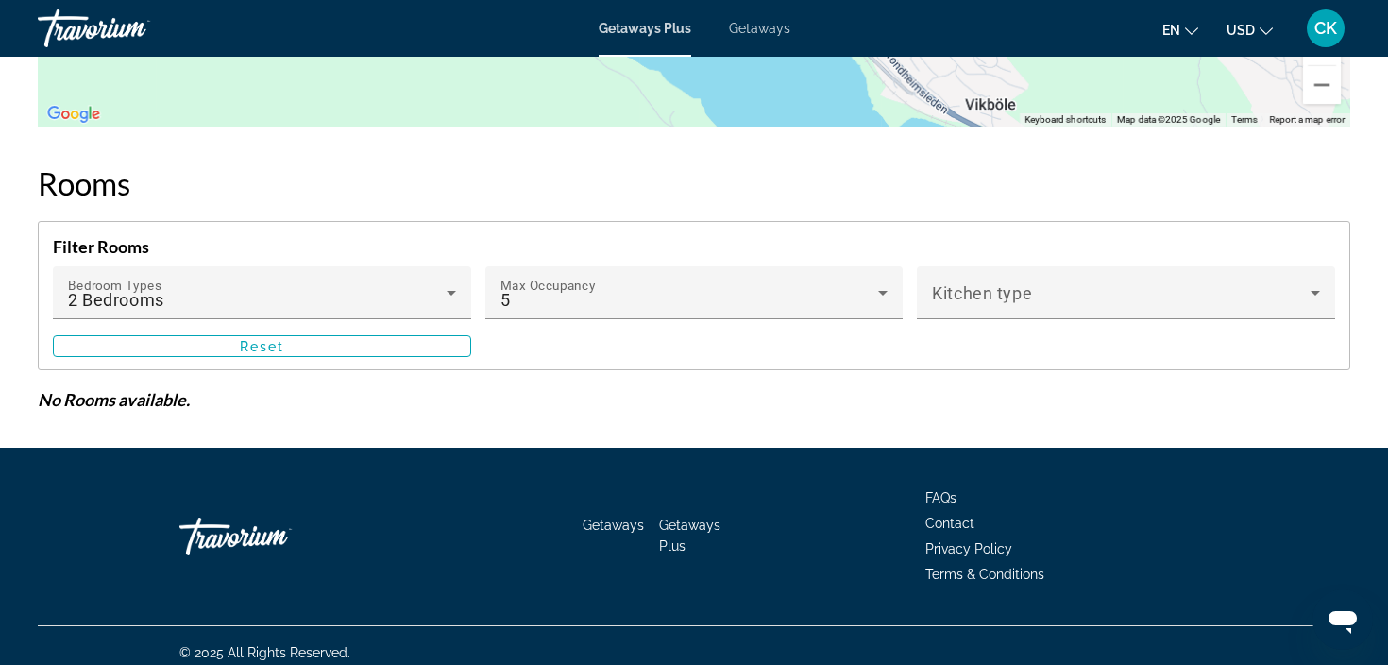
scroll to position [2958, 0]
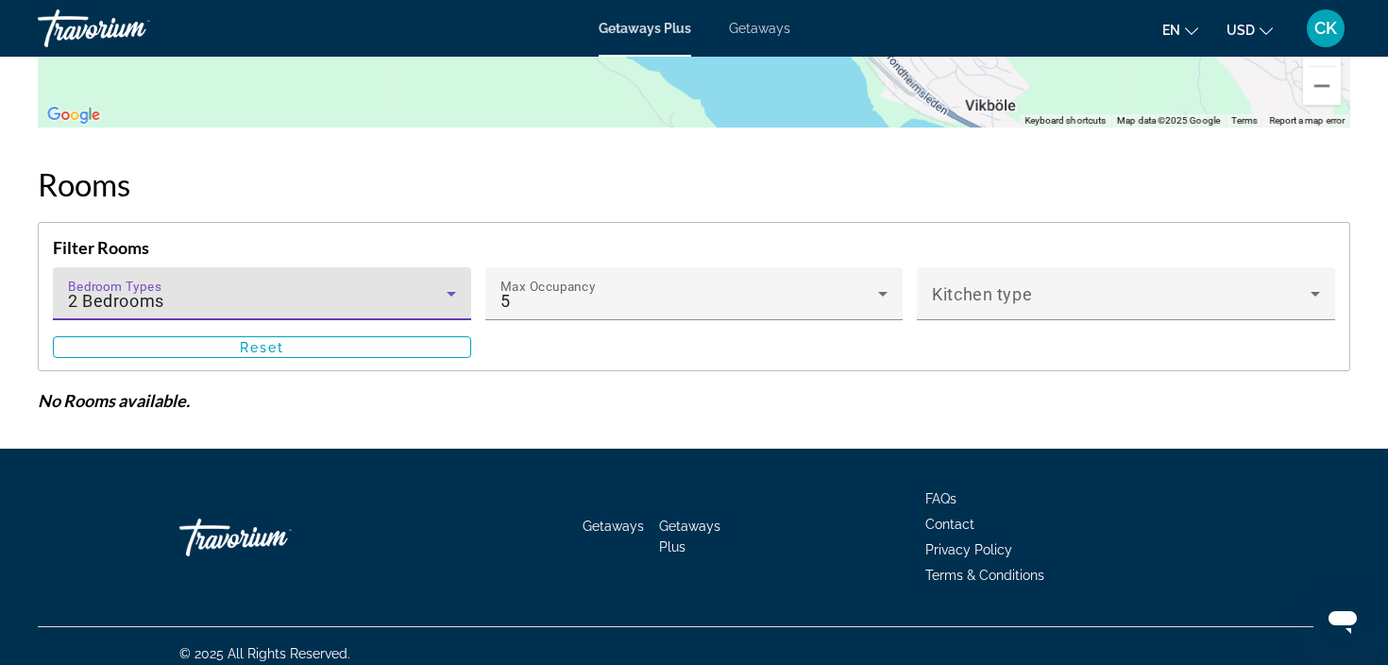
click at [451, 292] on icon "Main content" at bounding box center [451, 294] width 9 height 5
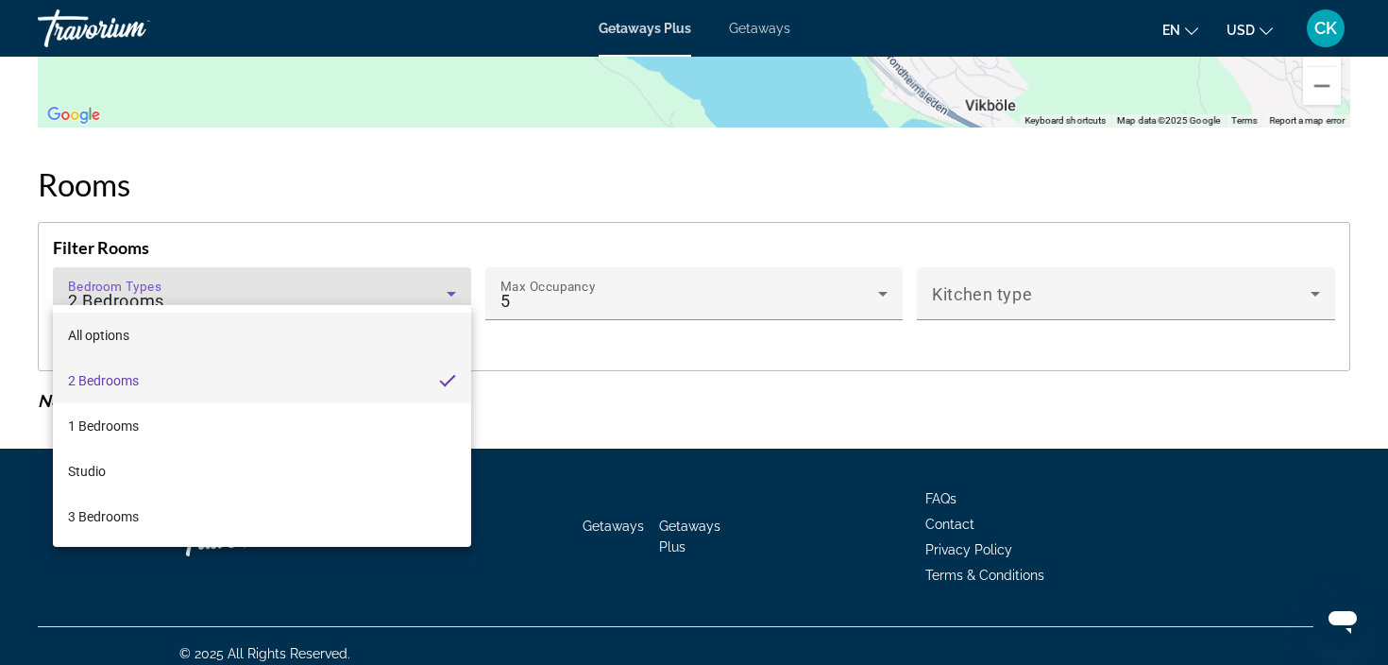
click at [415, 337] on mat-option "All options" at bounding box center [262, 335] width 418 height 45
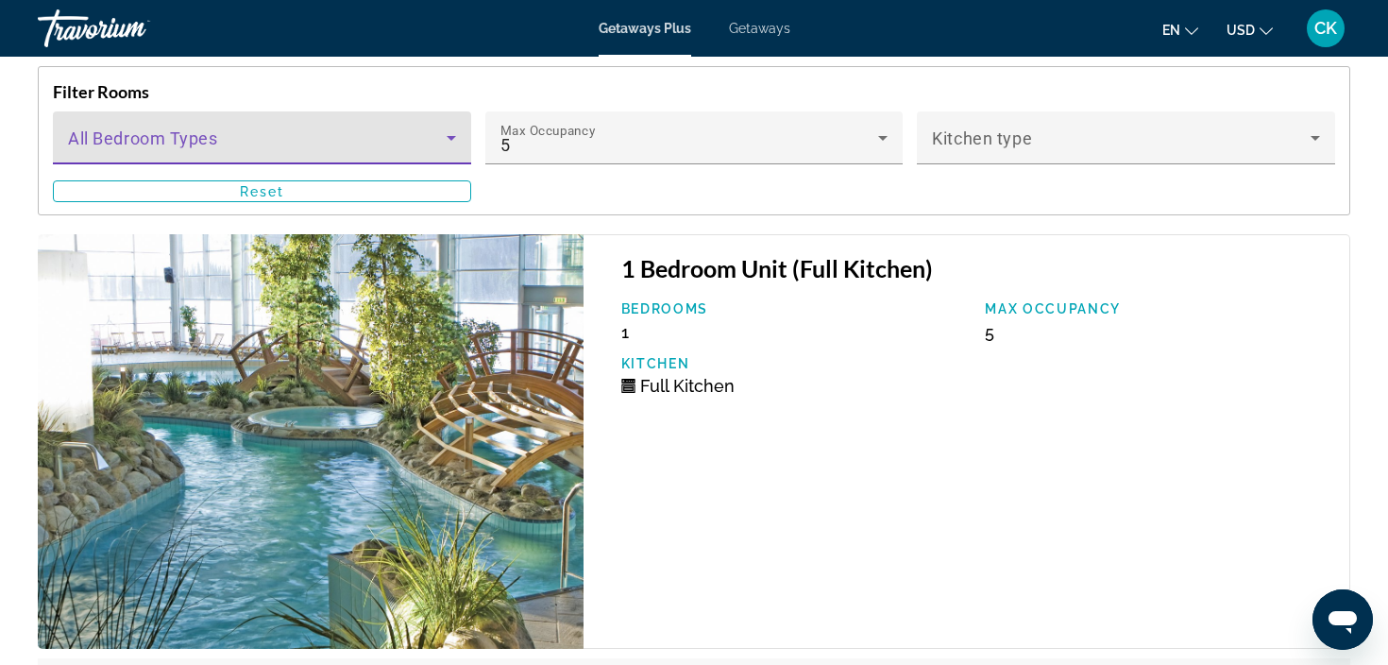
scroll to position [3116, 0]
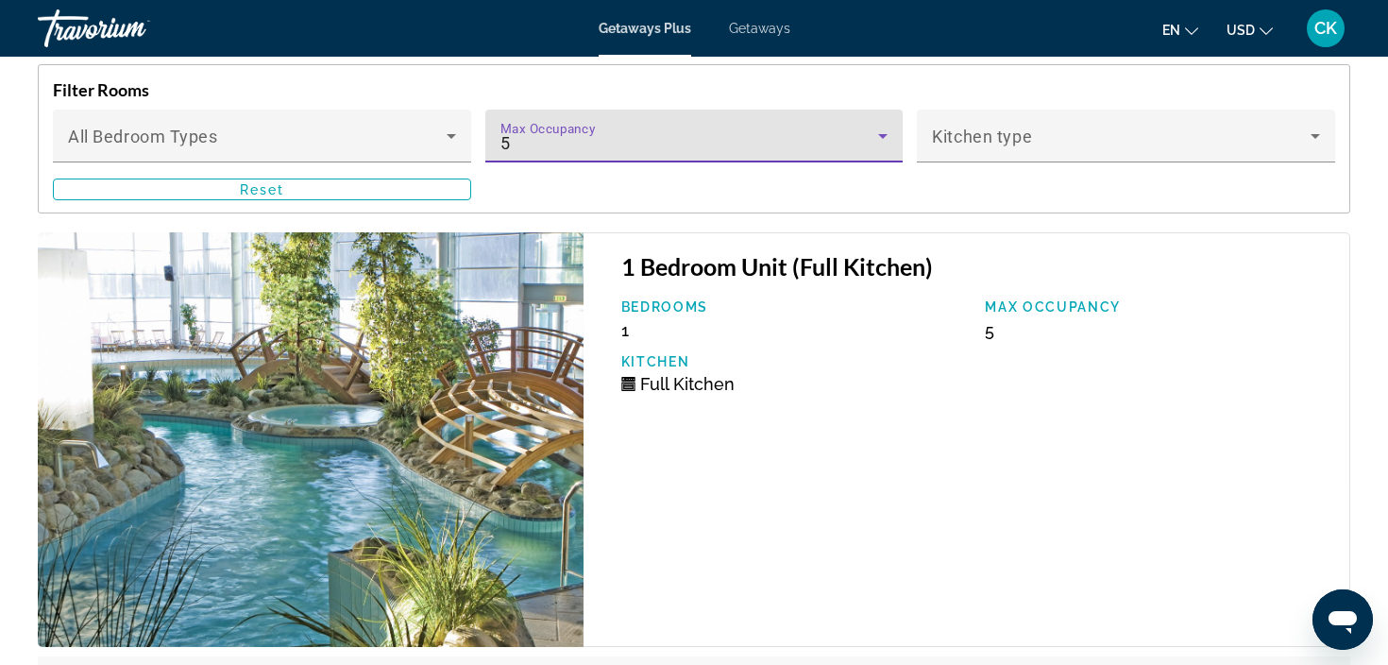
click at [808, 135] on div "5" at bounding box center [689, 143] width 379 height 23
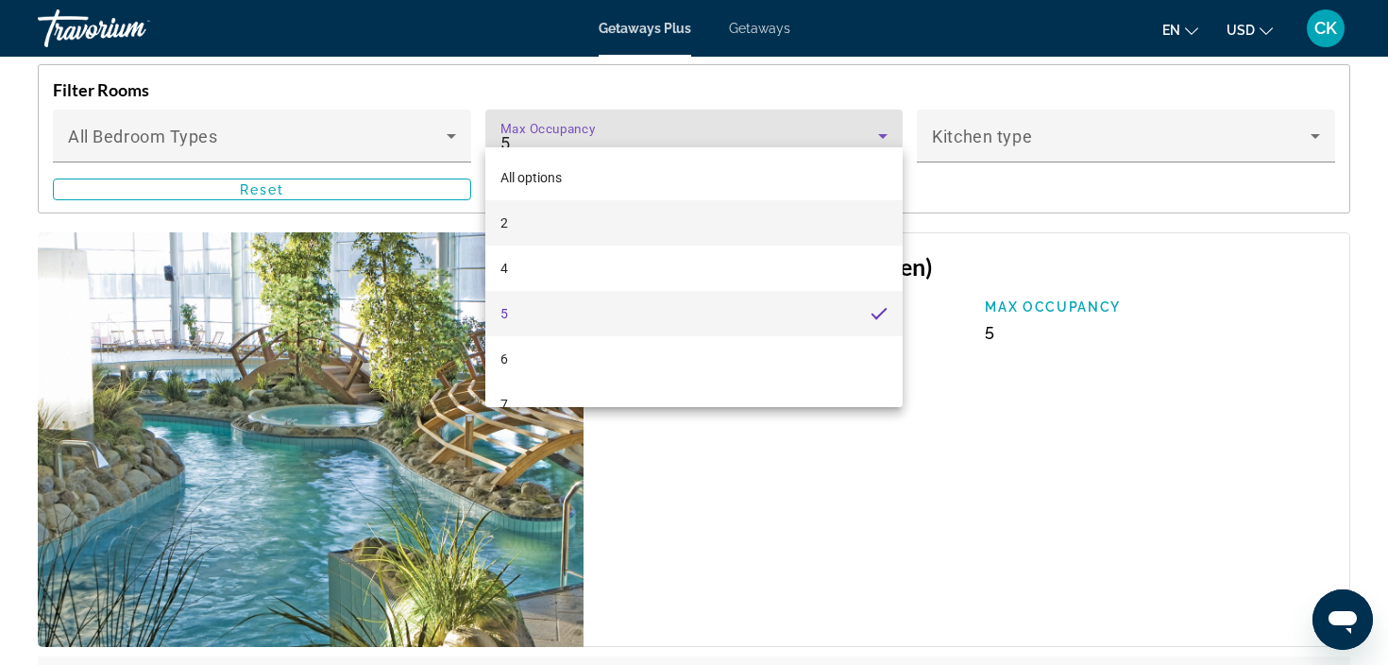
click at [712, 223] on mat-option "2" at bounding box center [694, 222] width 418 height 45
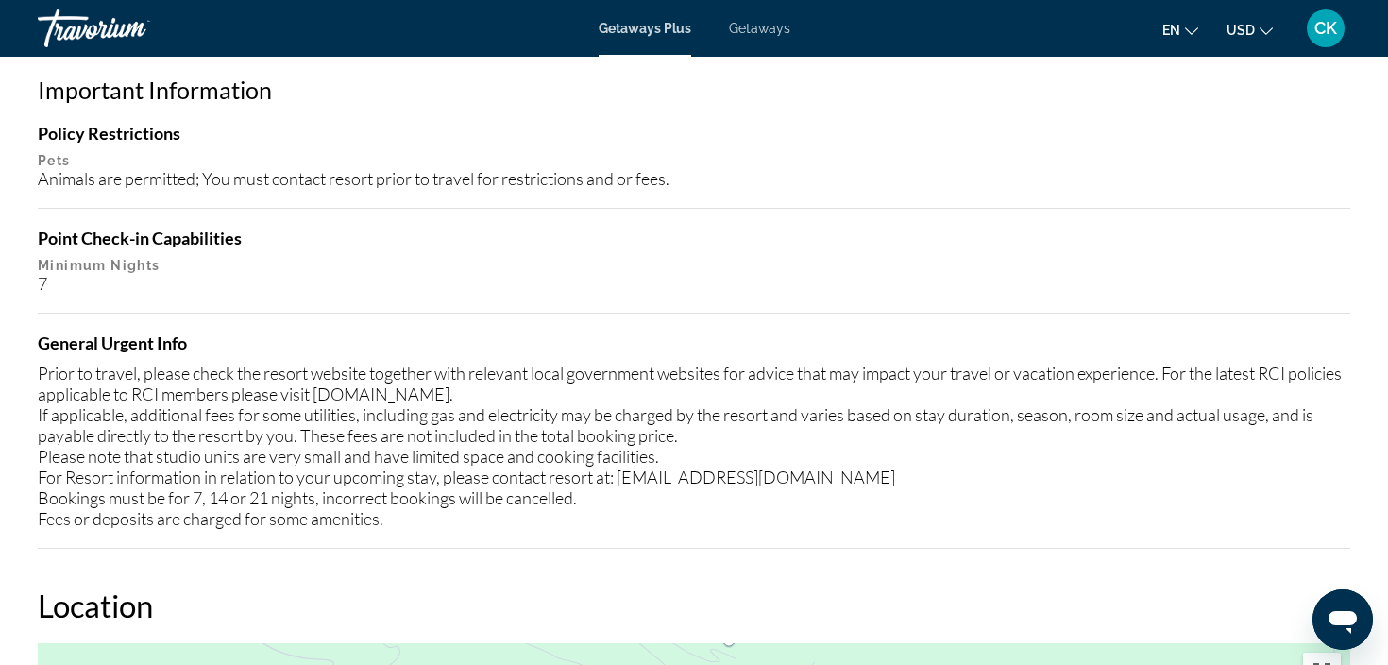
scroll to position [1876, 0]
